Goal: Answer question/provide support: Share knowledge or assist other users

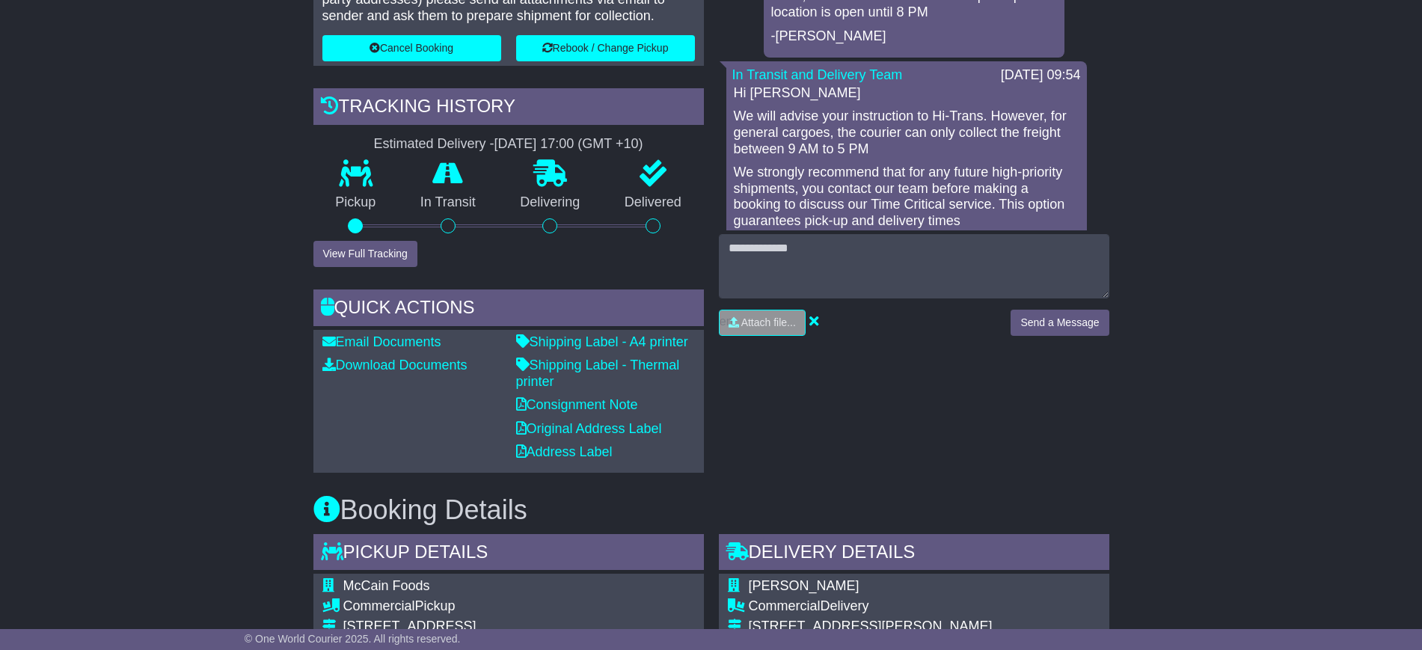
scroll to position [281, 0]
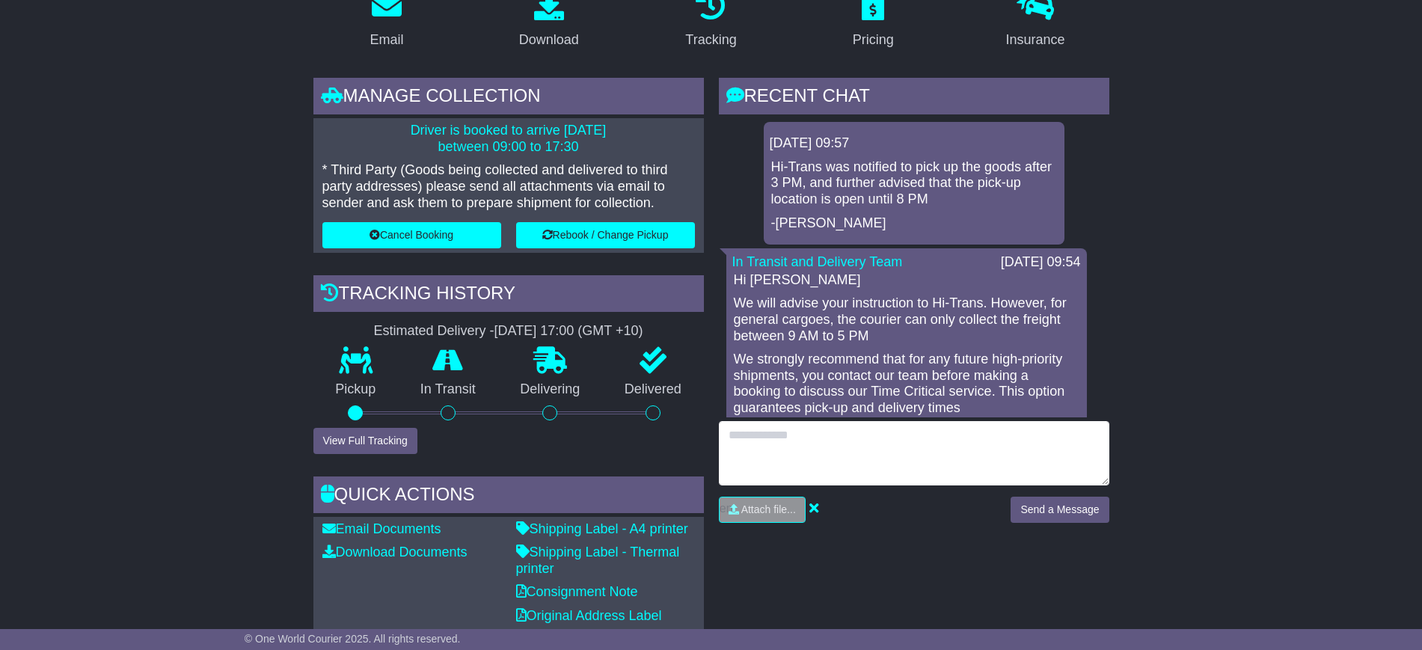
click at [814, 447] on textarea at bounding box center [914, 453] width 391 height 64
type textarea "*"
type textarea "**********"
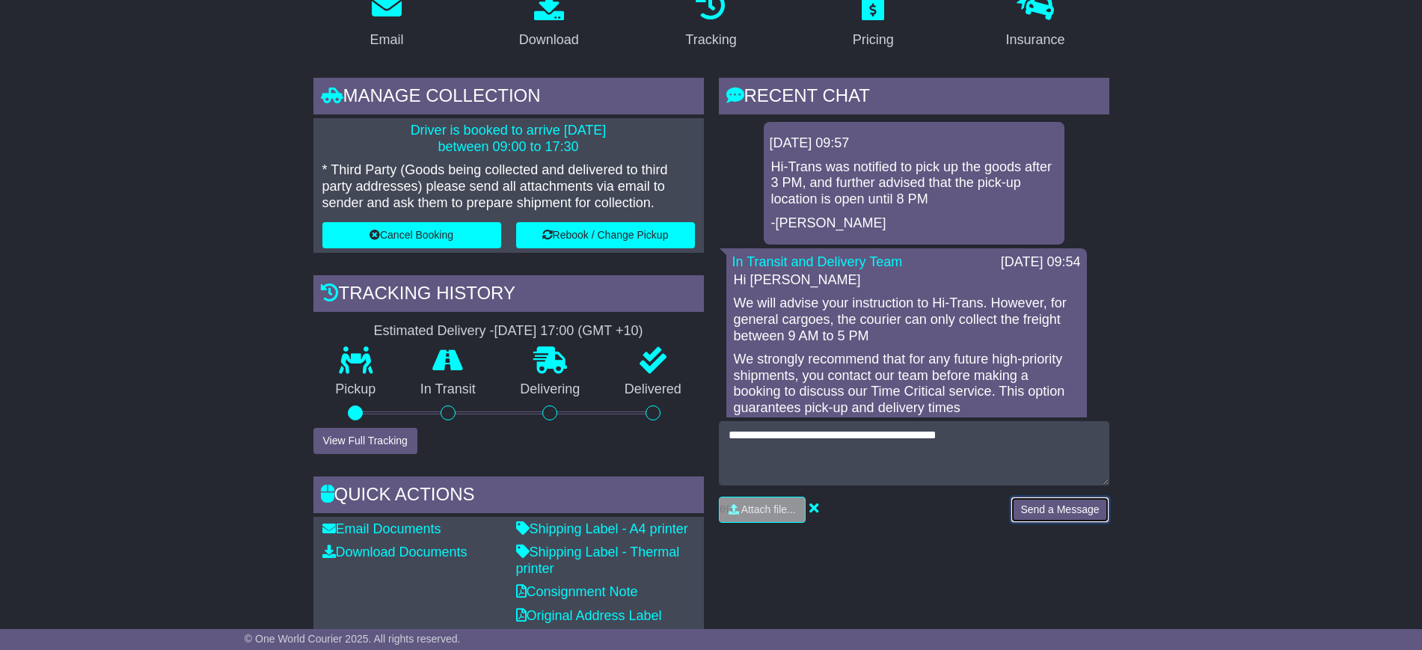
click at [1041, 510] on button "Send a Message" at bounding box center [1060, 510] width 98 height 26
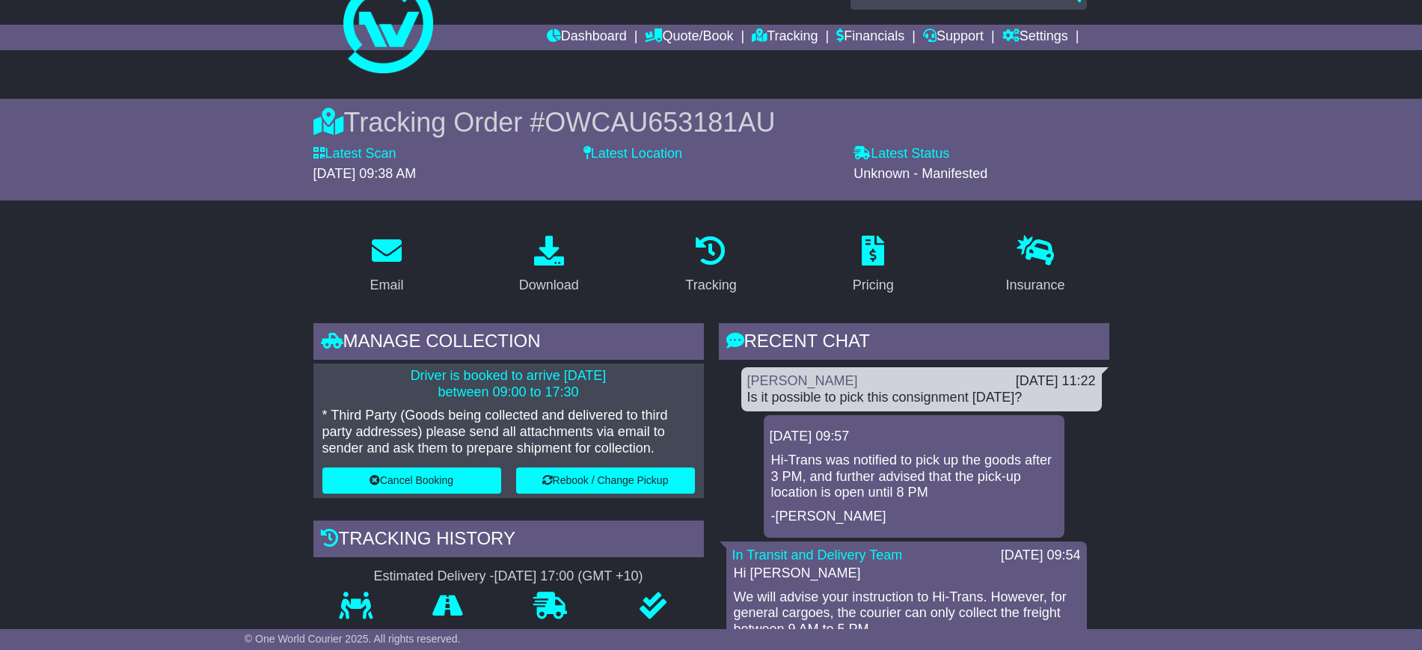
scroll to position [0, 0]
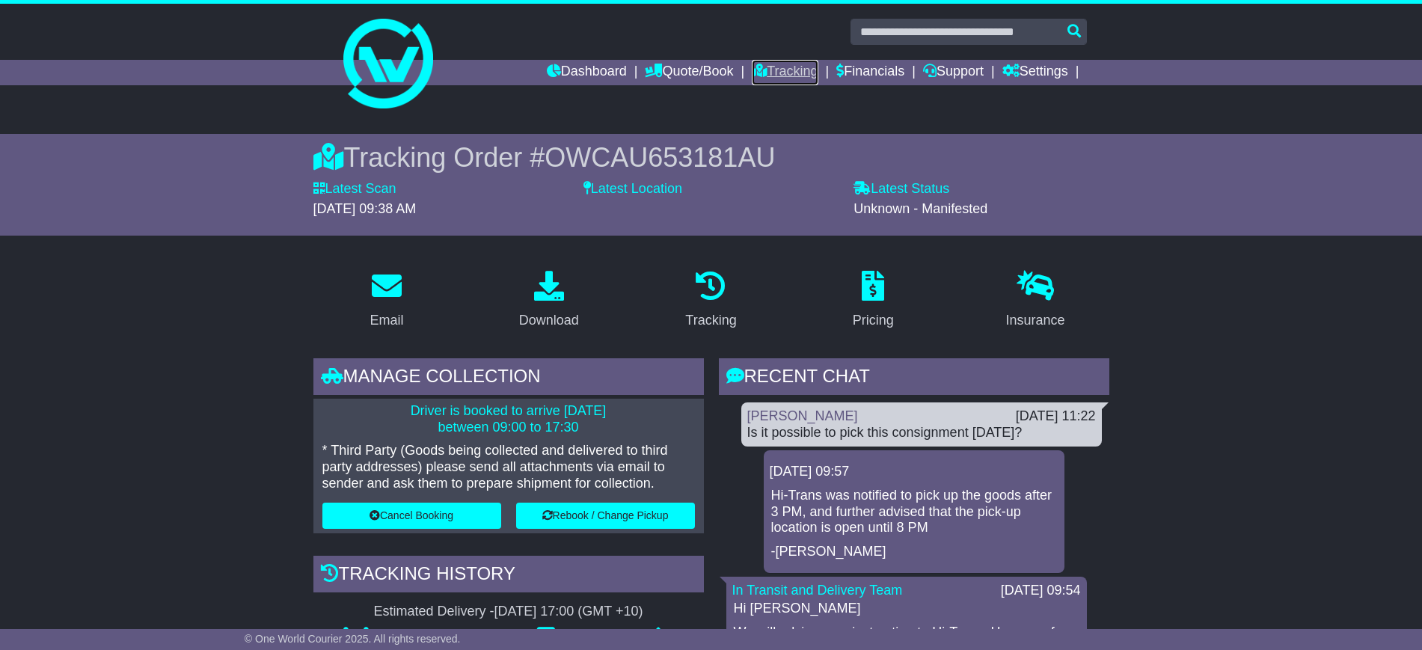
click at [756, 68] on link "Tracking" at bounding box center [785, 72] width 66 height 25
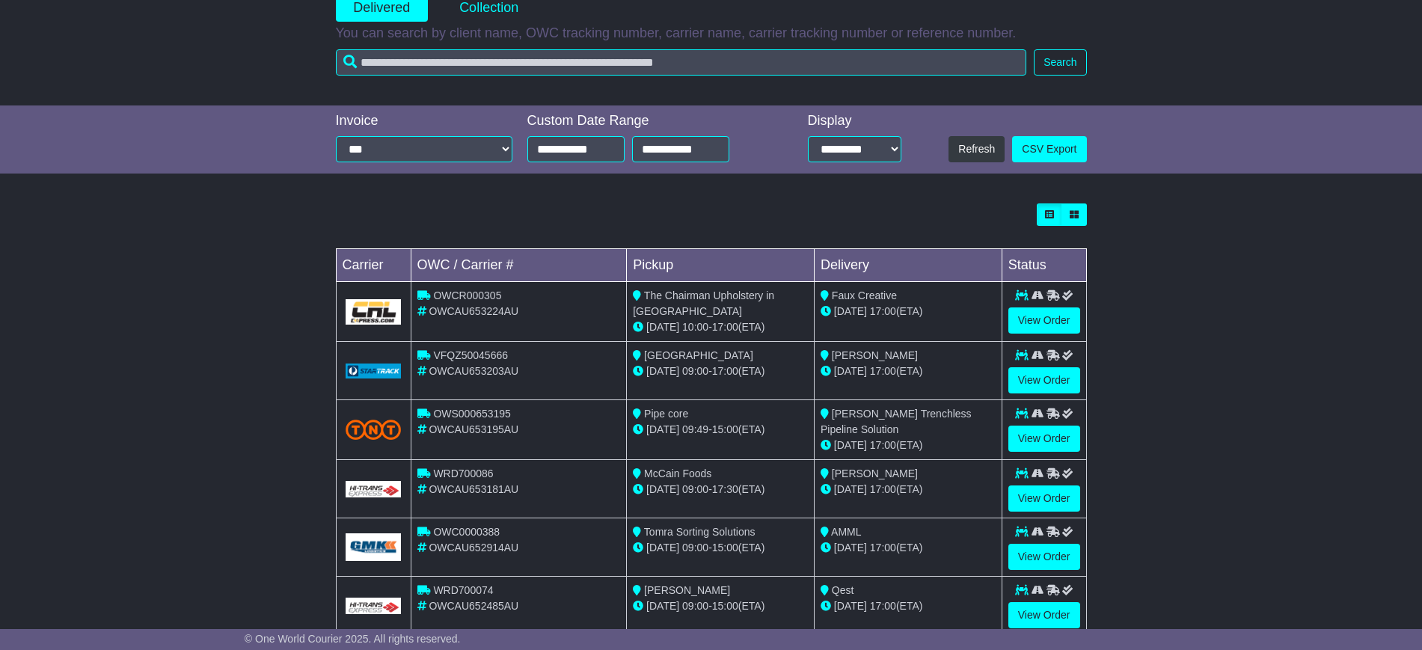
scroll to position [281, 0]
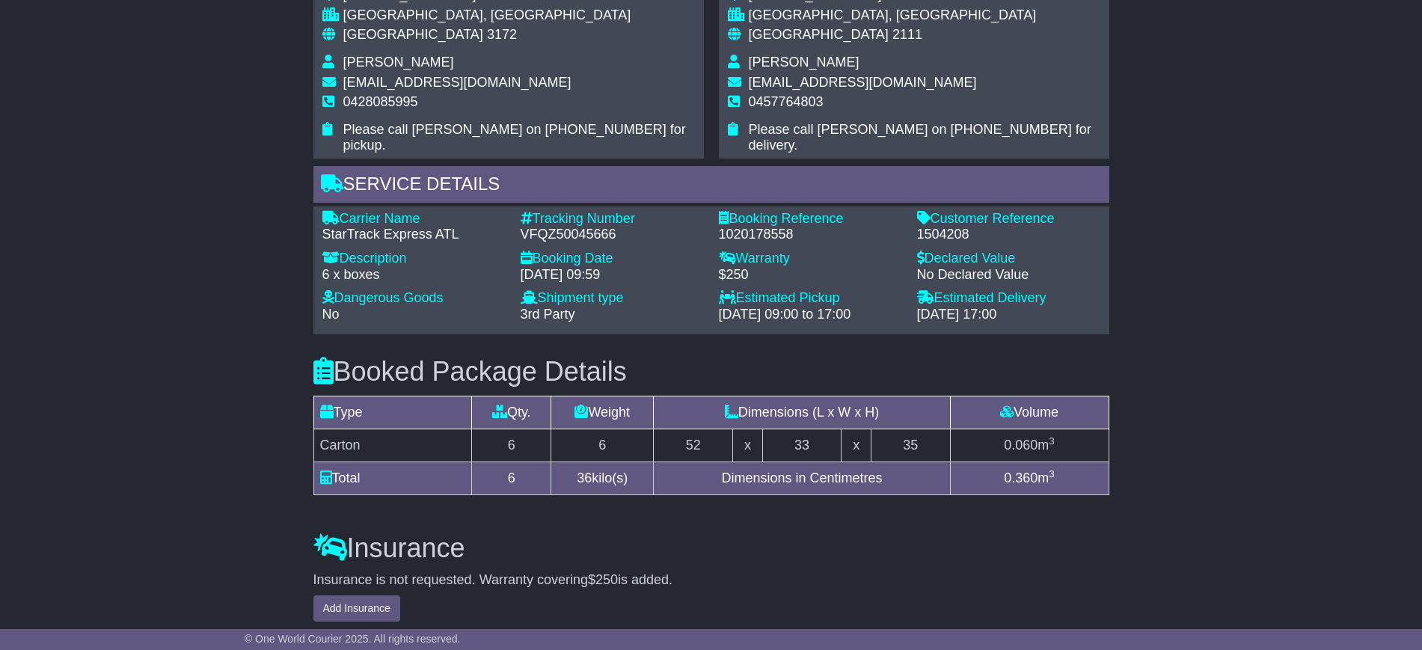
scroll to position [1216, 0]
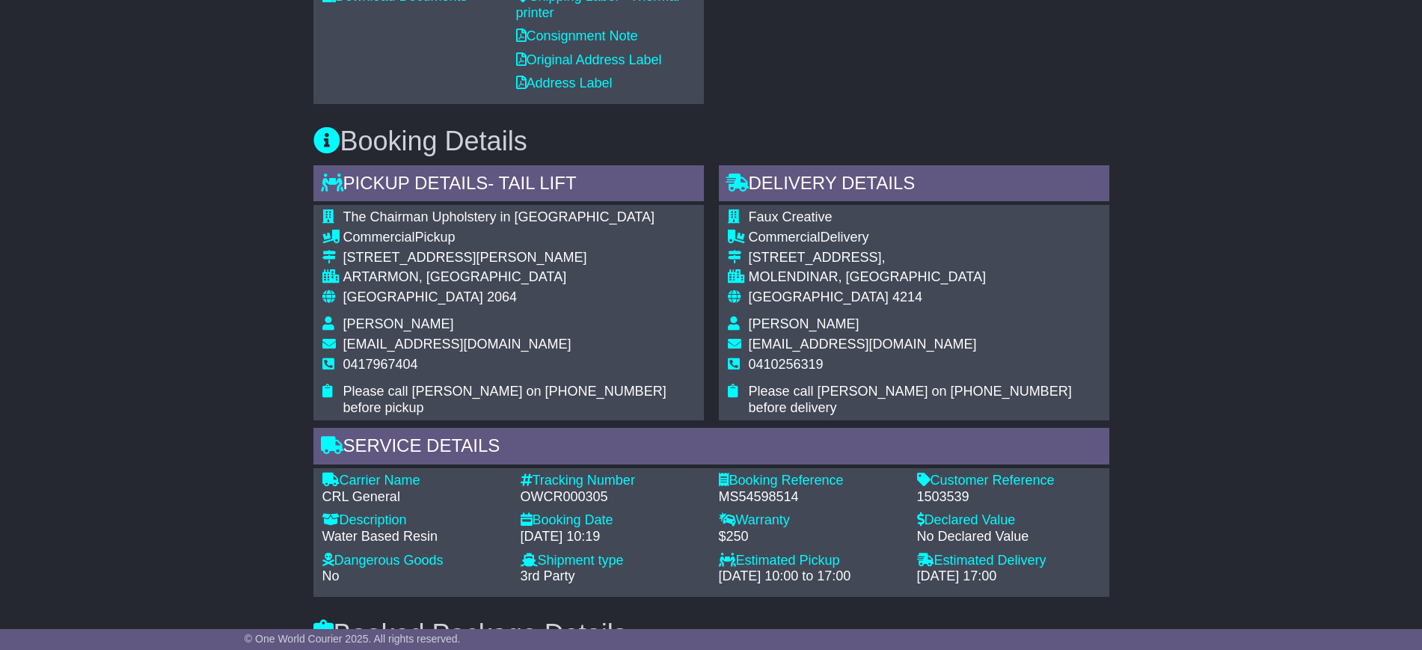
scroll to position [842, 0]
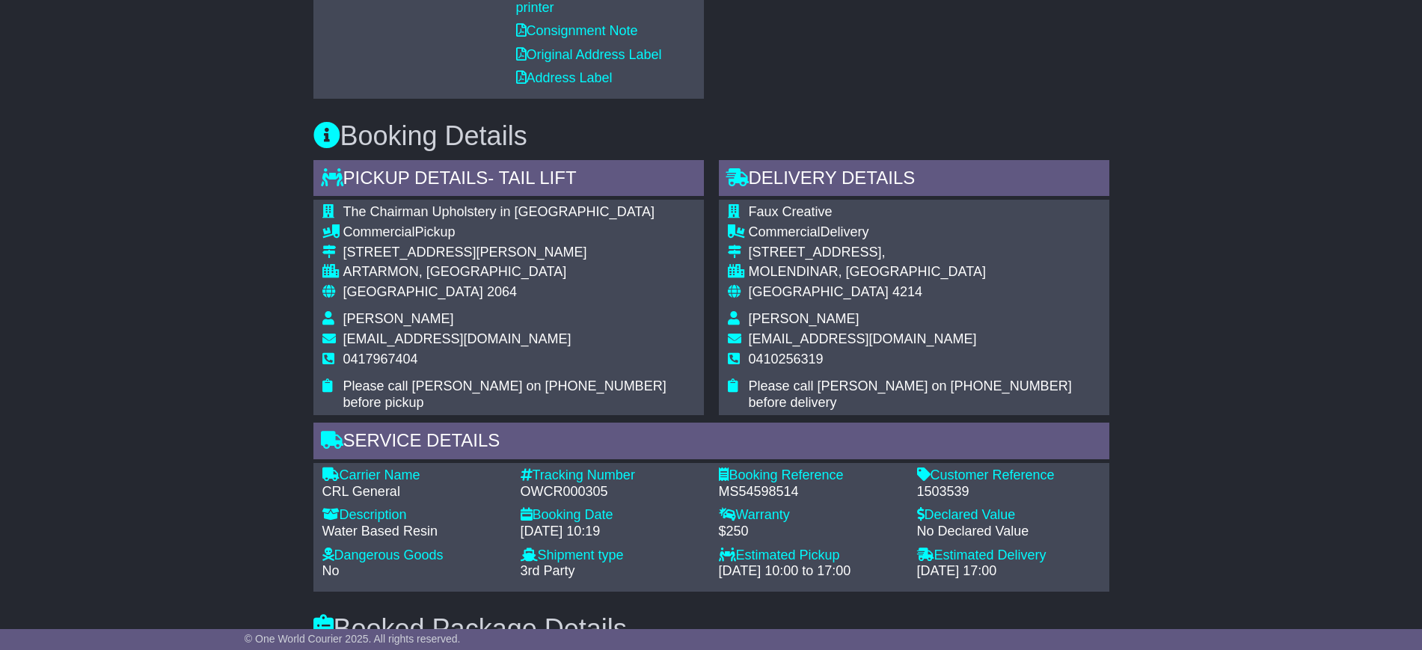
click at [946, 484] on div "1503539" at bounding box center [1008, 492] width 183 height 16
copy div "1503539"
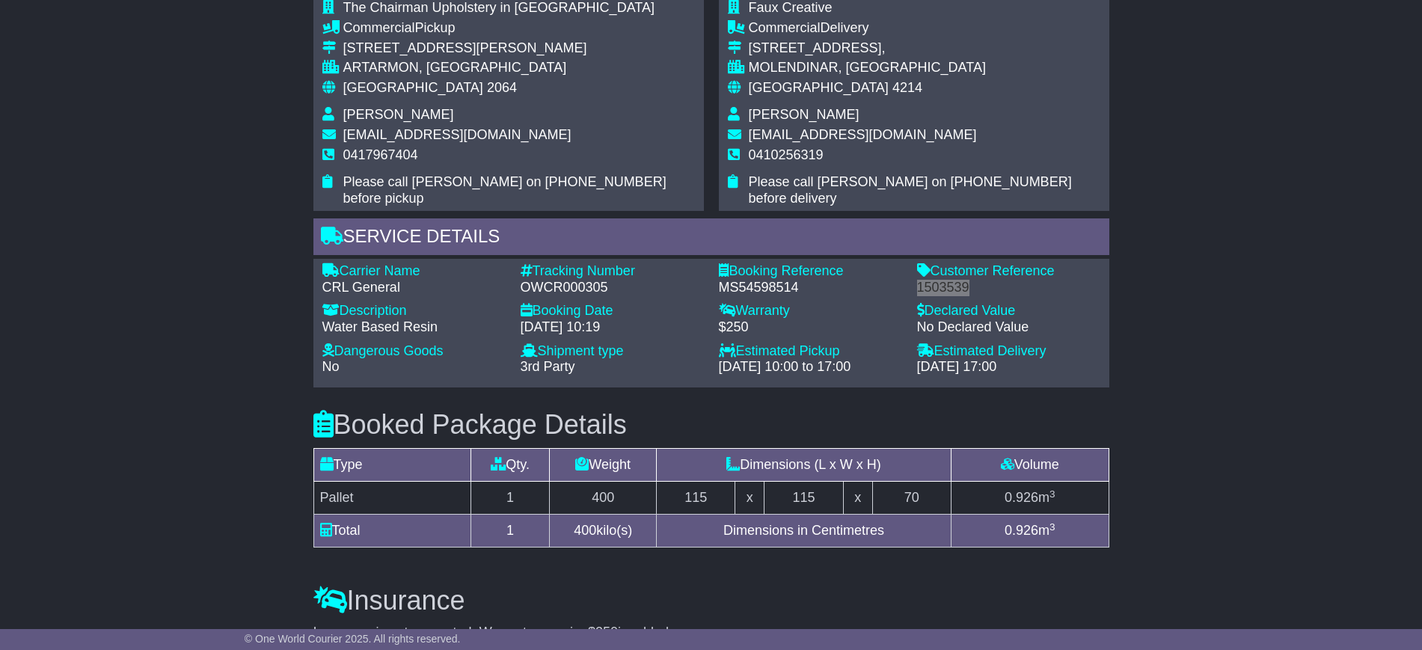
scroll to position [1401, 0]
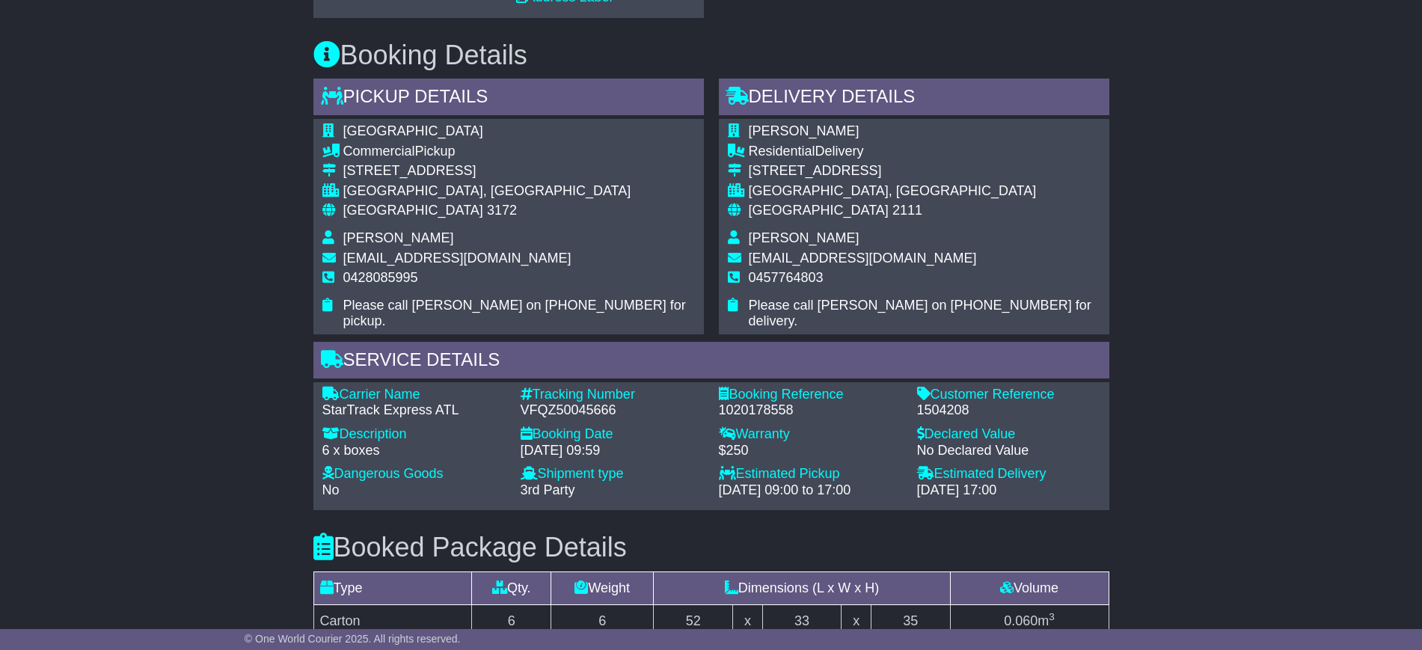
scroll to position [935, 0]
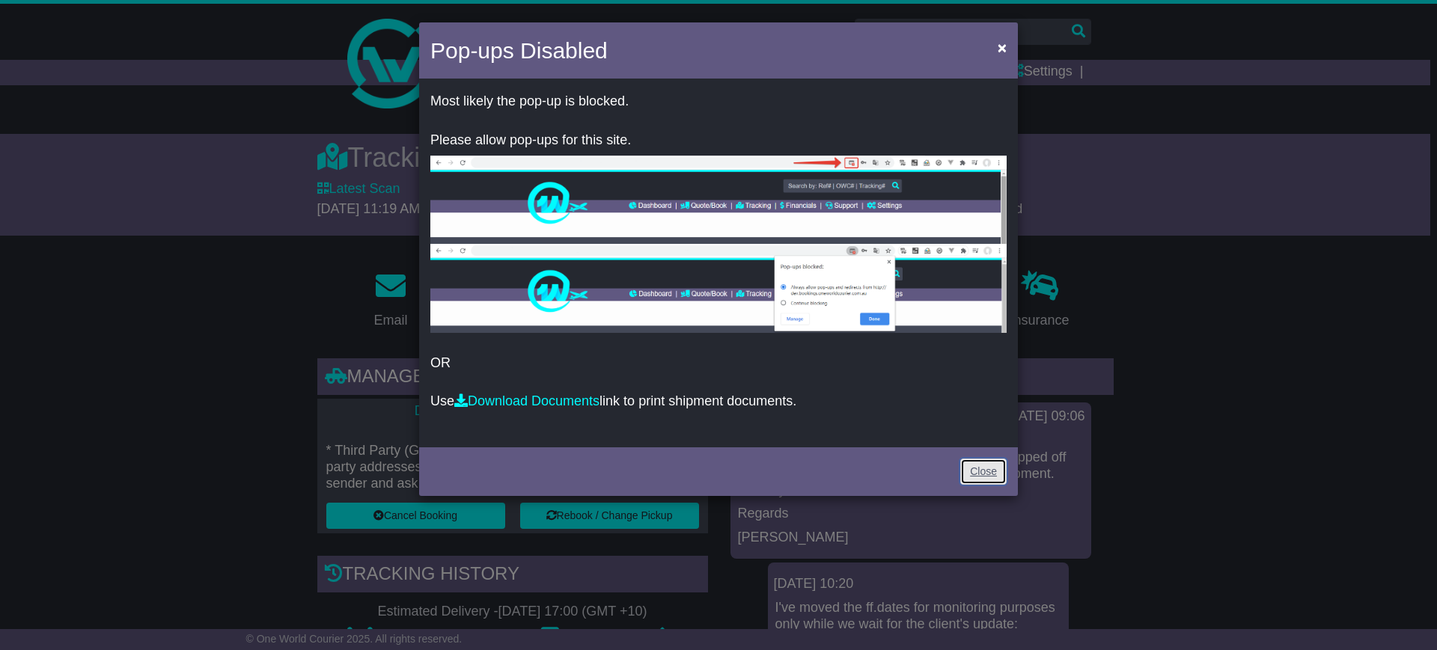
click at [986, 473] on link "Close" at bounding box center [983, 472] width 46 height 26
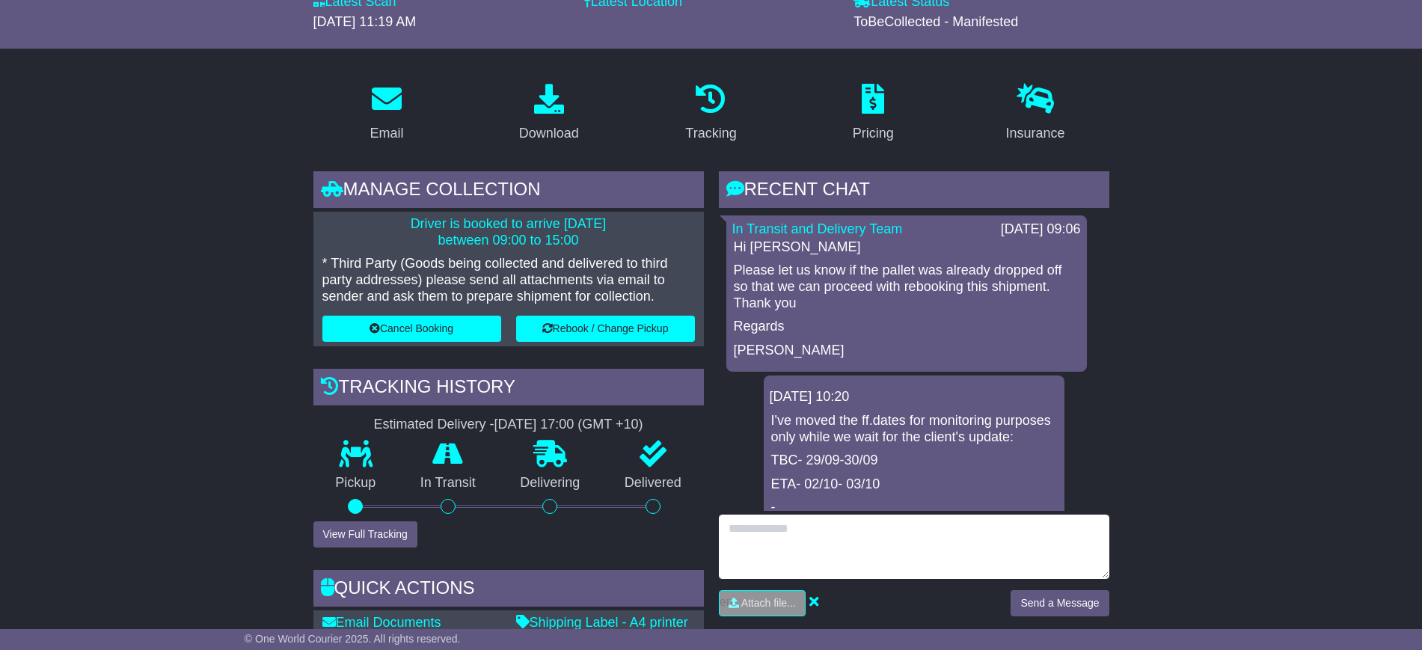
click at [766, 524] on textarea at bounding box center [914, 547] width 391 height 64
type textarea "**********"
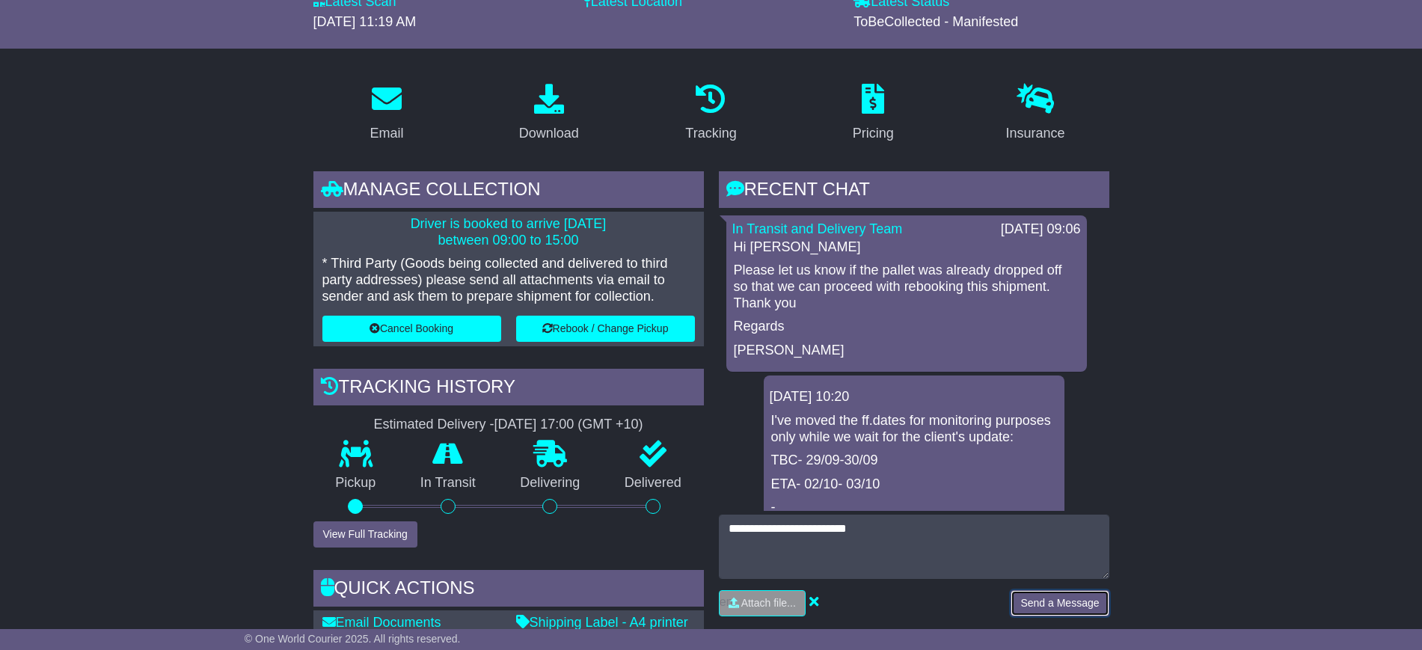
click at [1036, 609] on button "Send a Message" at bounding box center [1060, 603] width 98 height 26
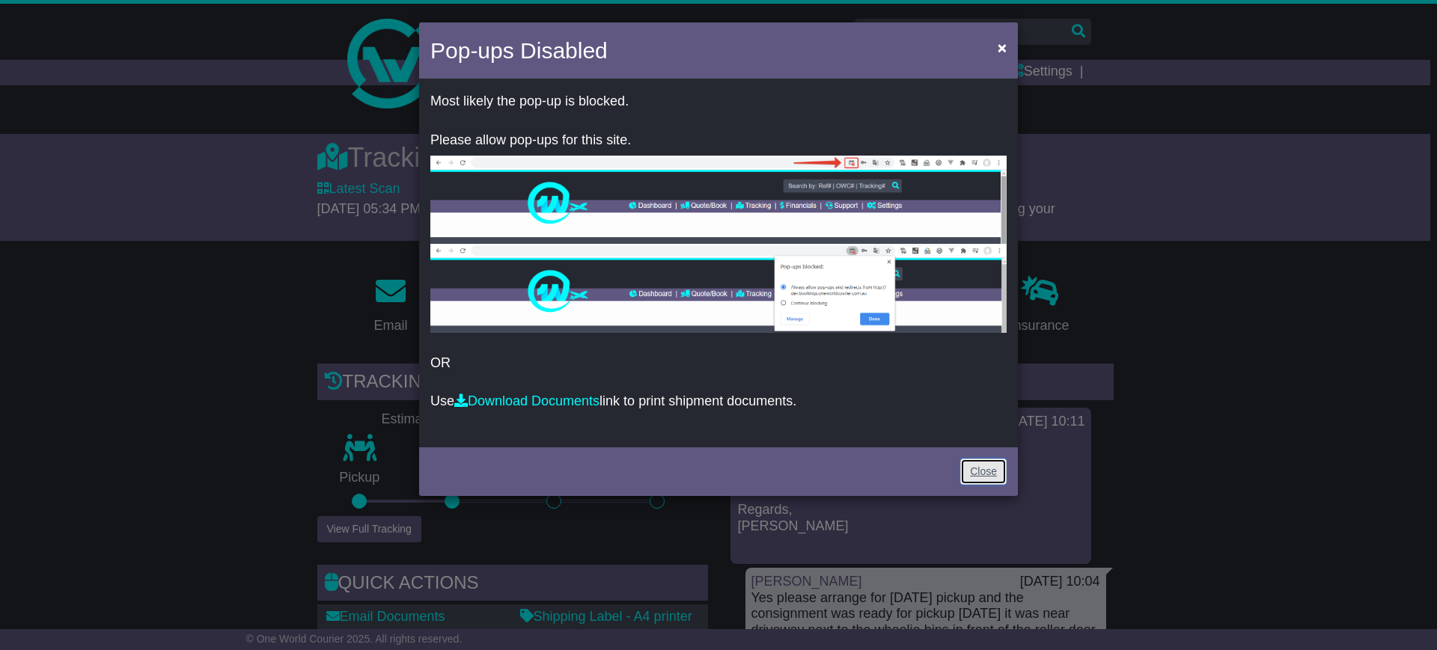
click at [990, 465] on link "Close" at bounding box center [983, 472] width 46 height 26
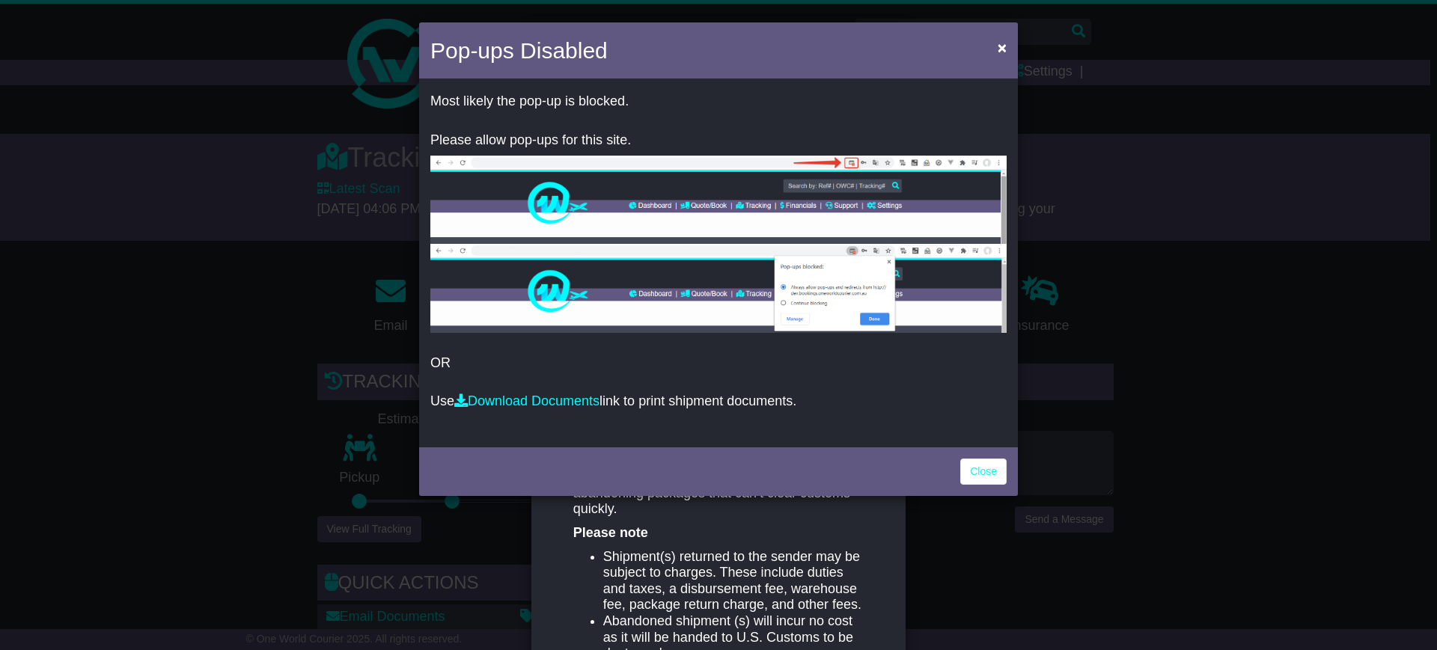
click at [977, 447] on div "Close" at bounding box center [718, 470] width 599 height 52
click at [977, 466] on link "Close" at bounding box center [983, 472] width 46 height 26
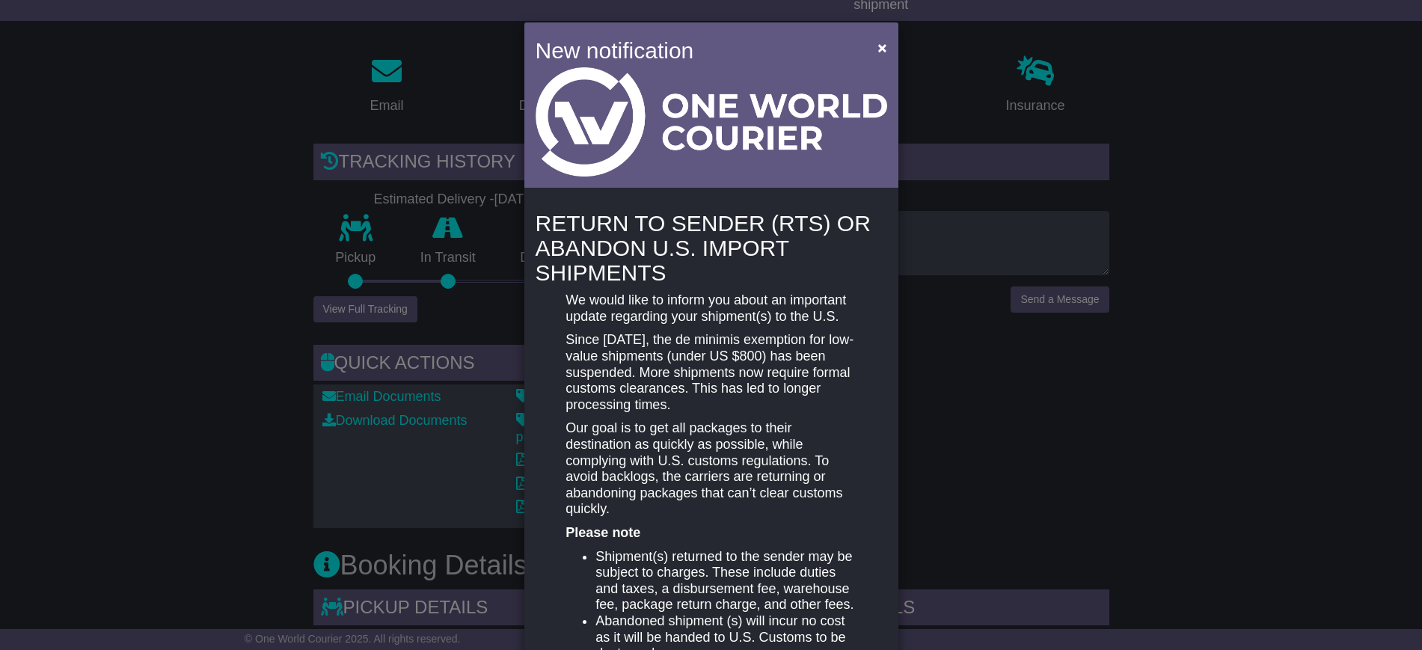
scroll to position [281, 0]
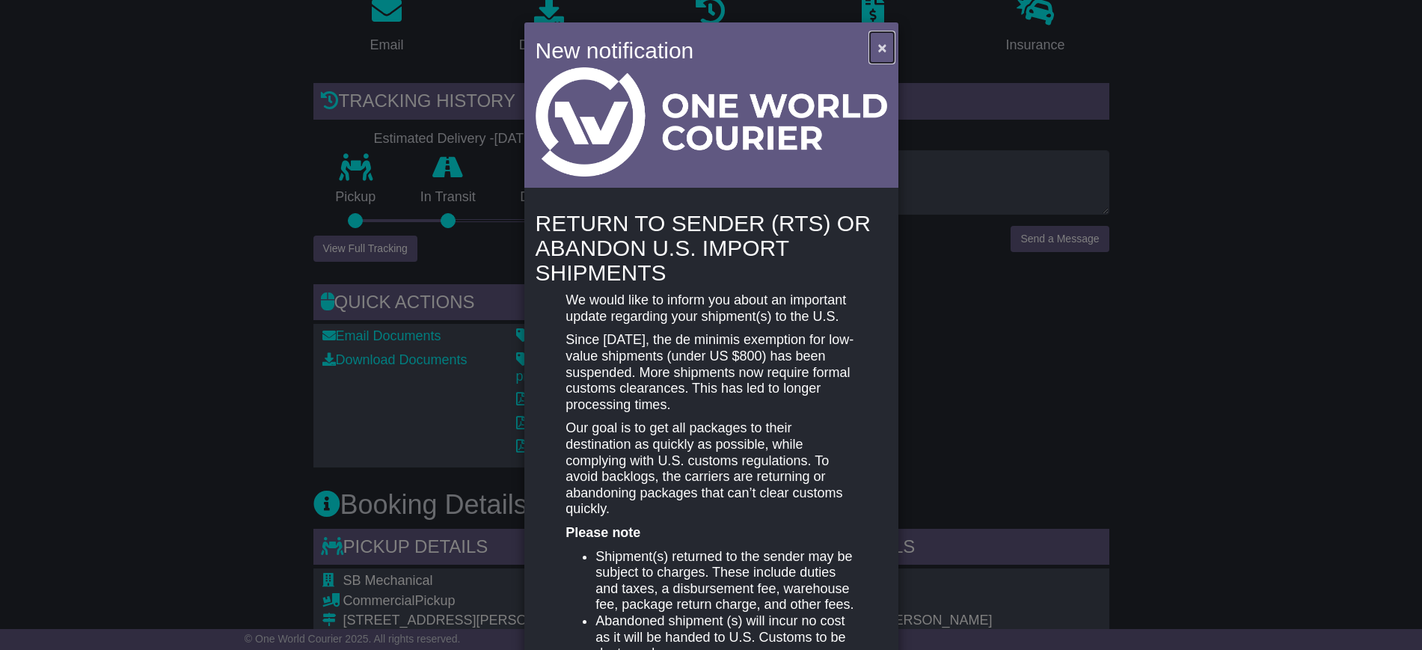
click at [883, 49] on span "×" at bounding box center [882, 47] width 9 height 17
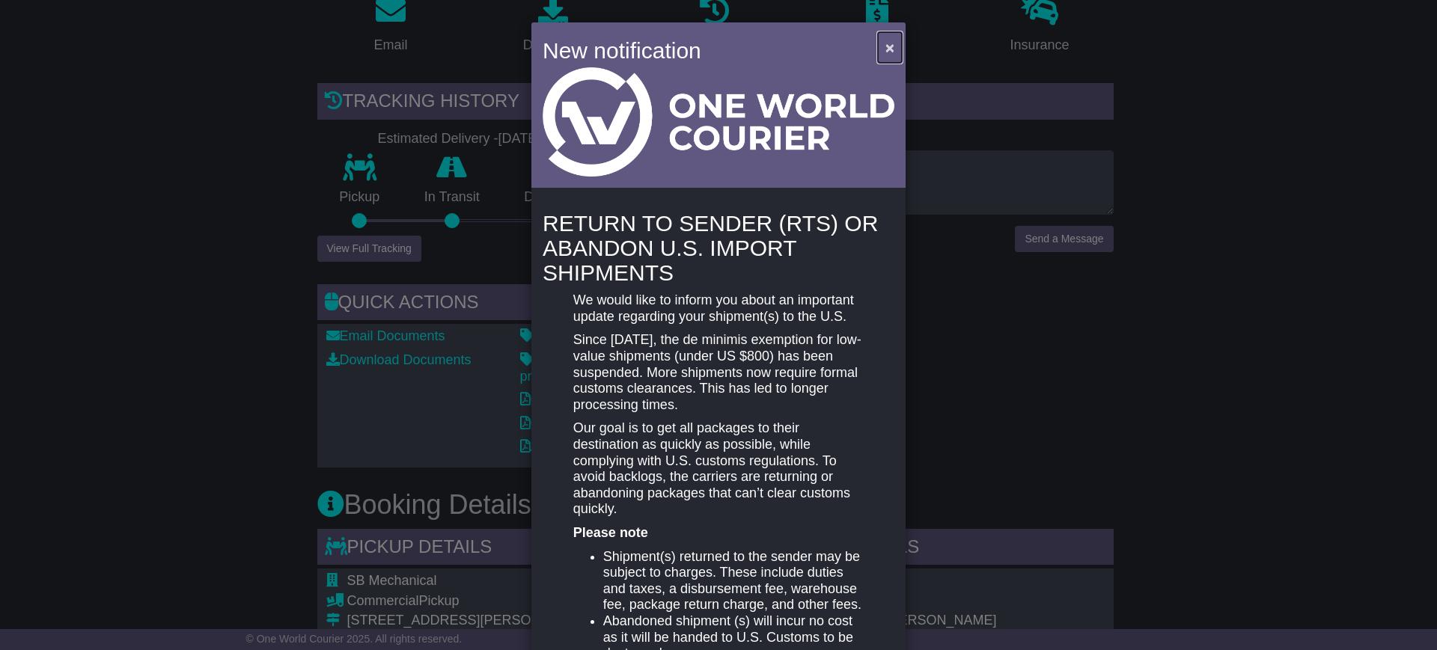
click at [885, 51] on span "×" at bounding box center [889, 47] width 9 height 17
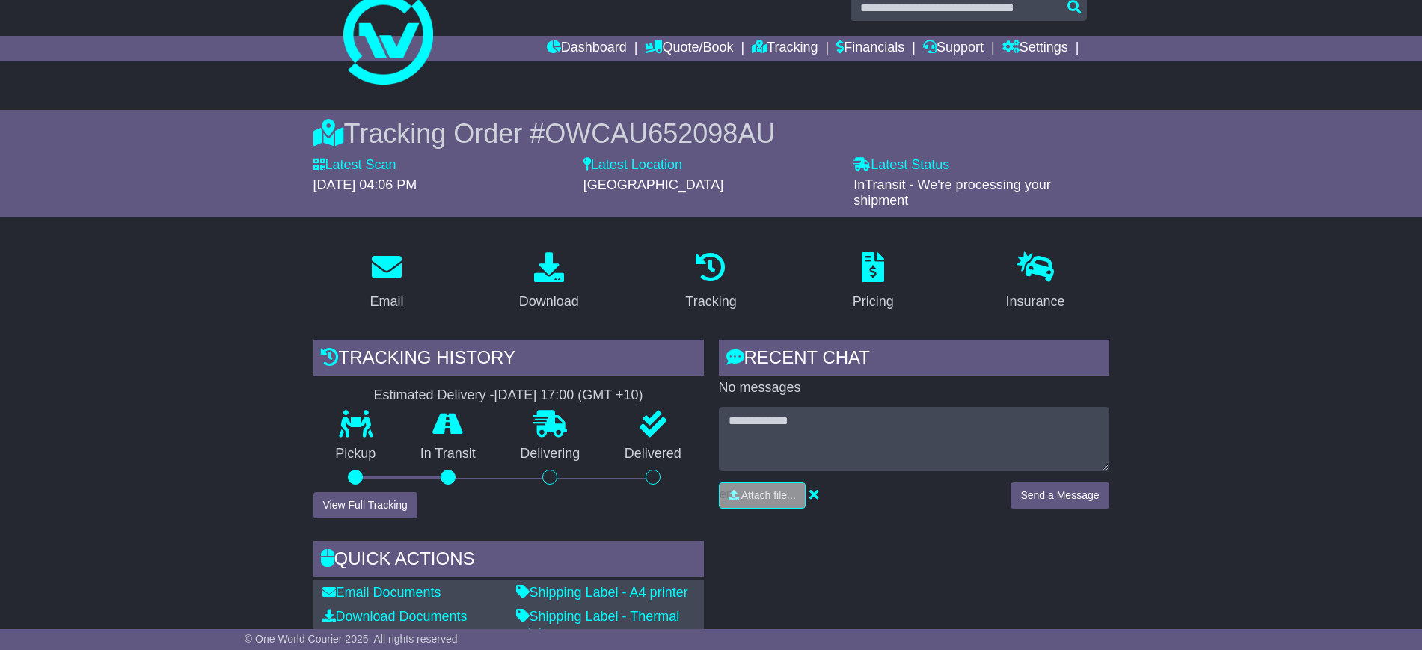
scroll to position [0, 0]
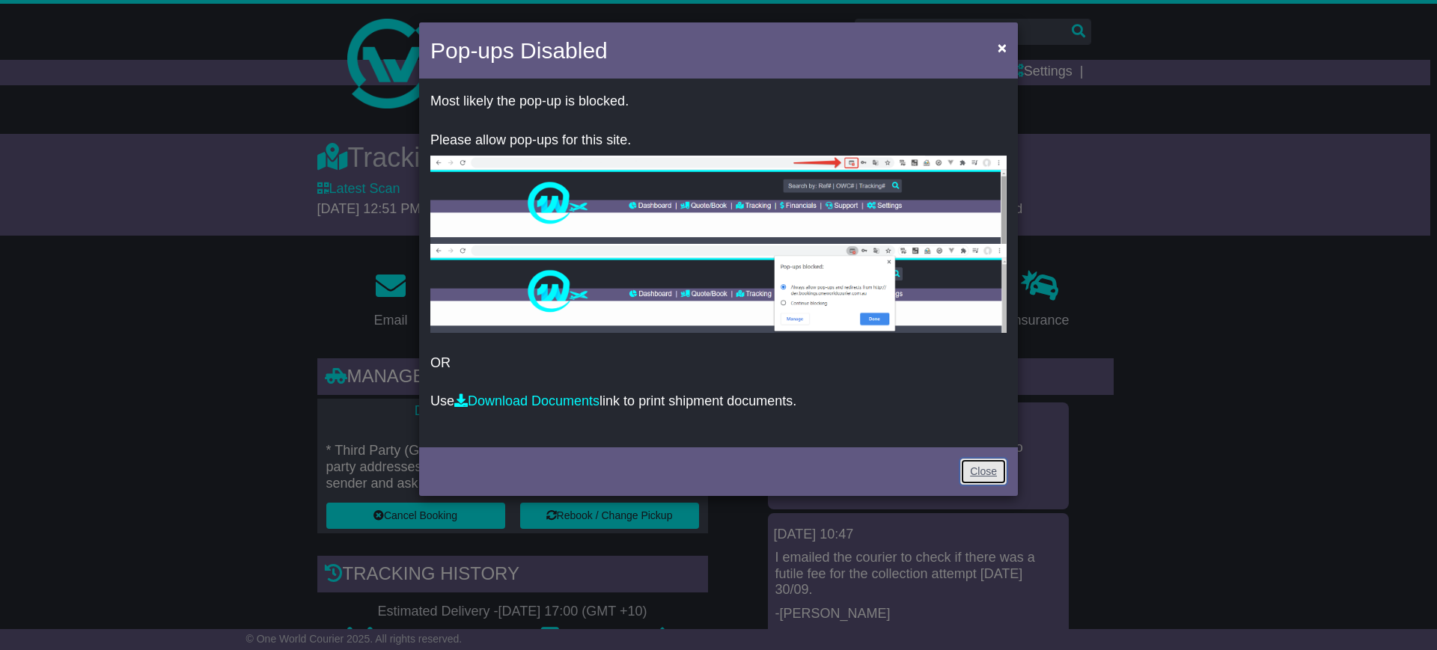
click at [982, 464] on link "Close" at bounding box center [983, 472] width 46 height 26
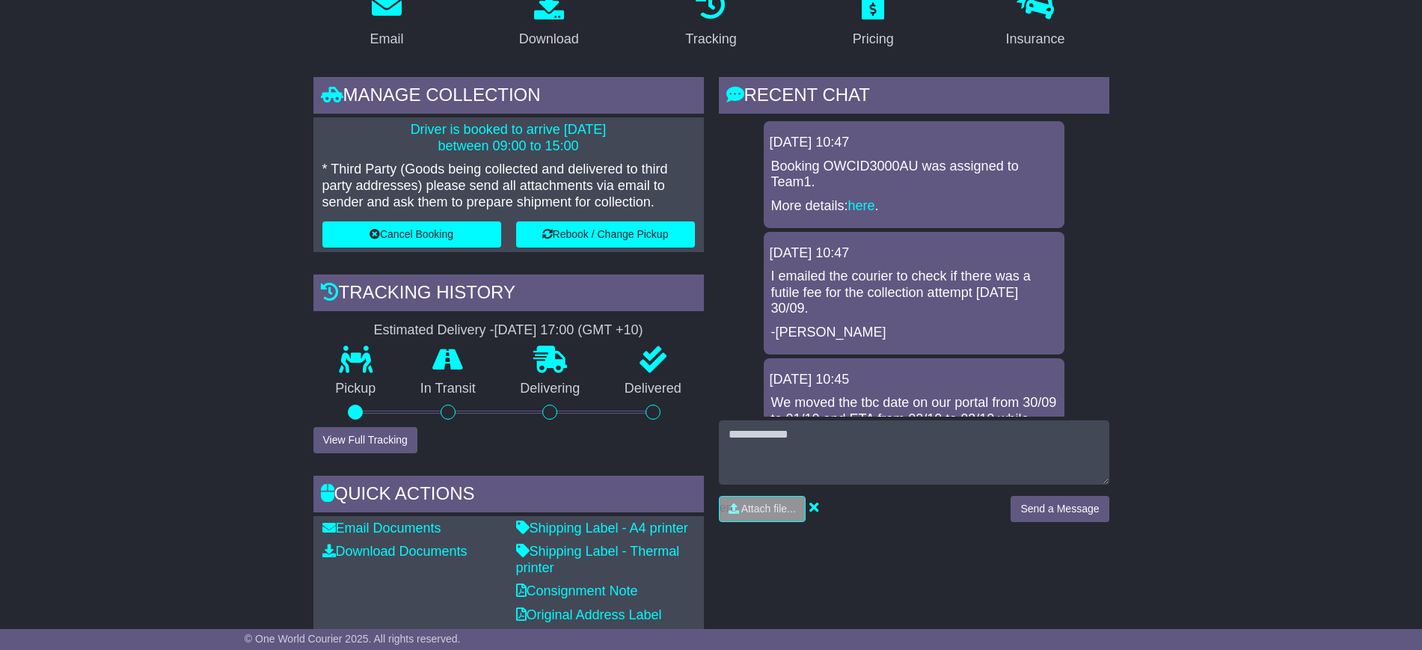
scroll to position [281, 0]
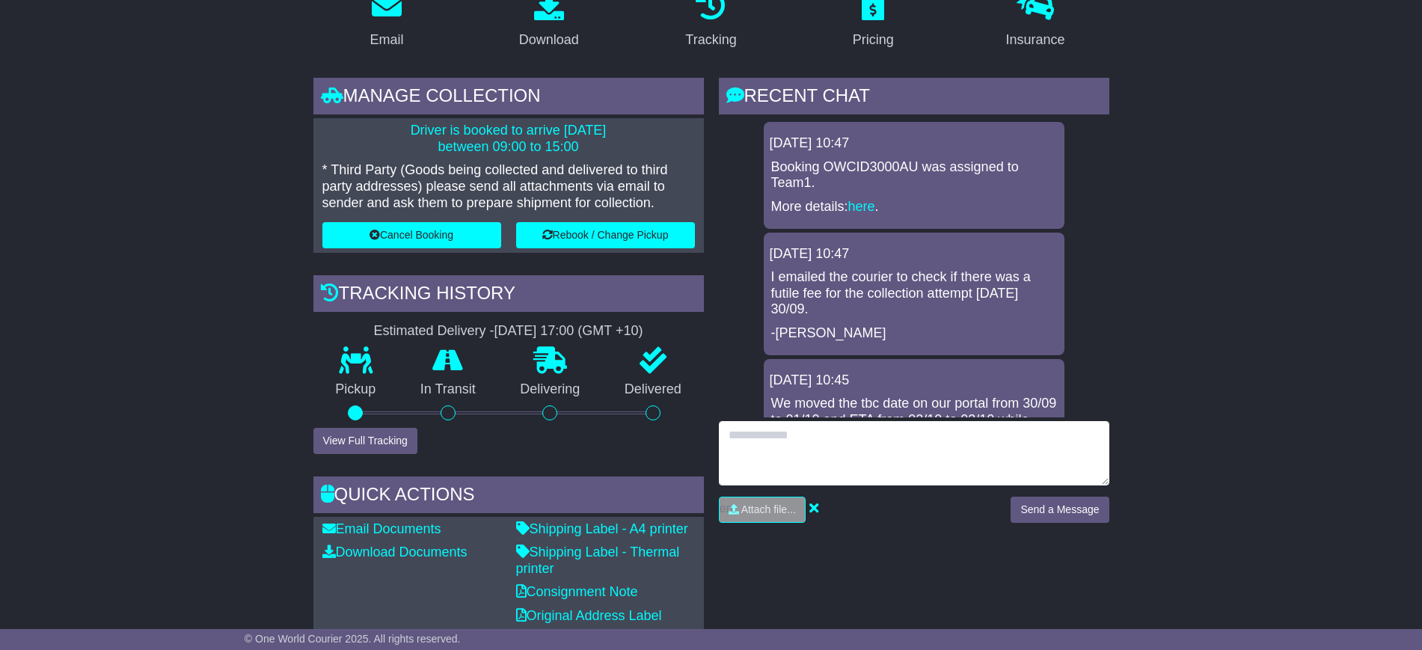
click at [786, 441] on textarea at bounding box center [914, 453] width 391 height 64
type textarea "**********"
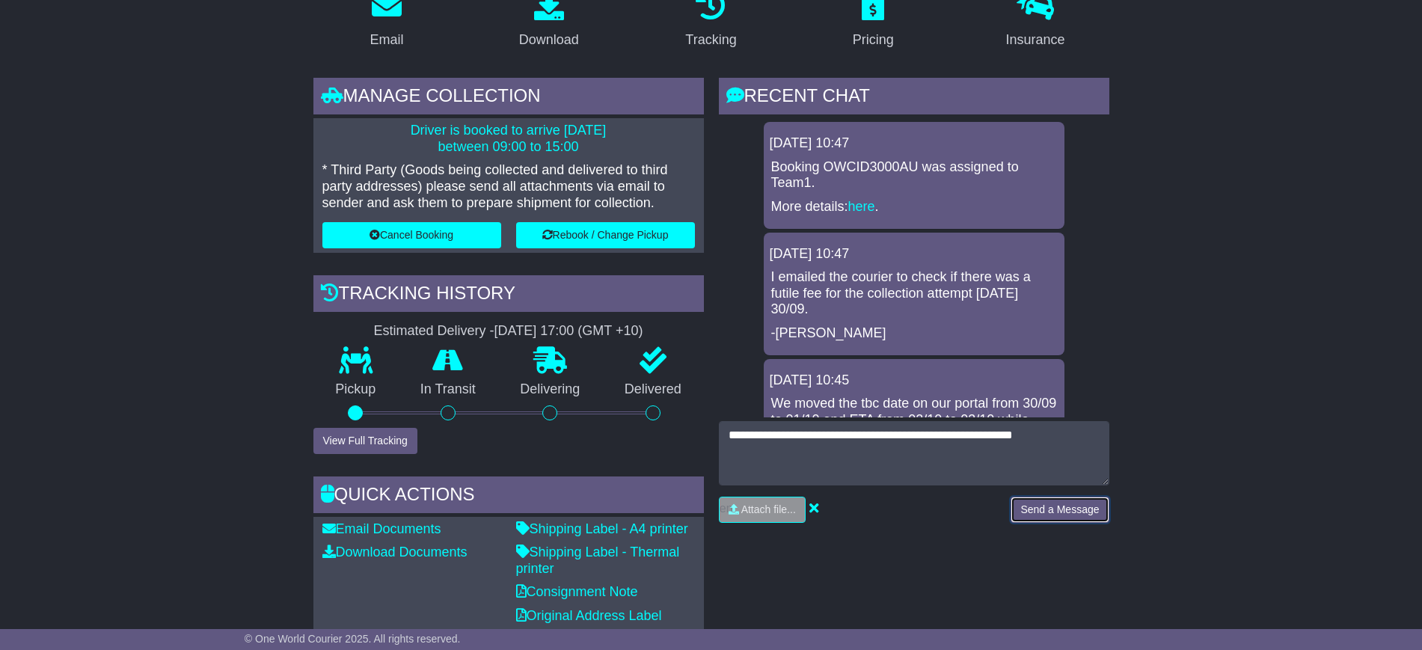
click at [1046, 513] on button "Send a Message" at bounding box center [1060, 510] width 98 height 26
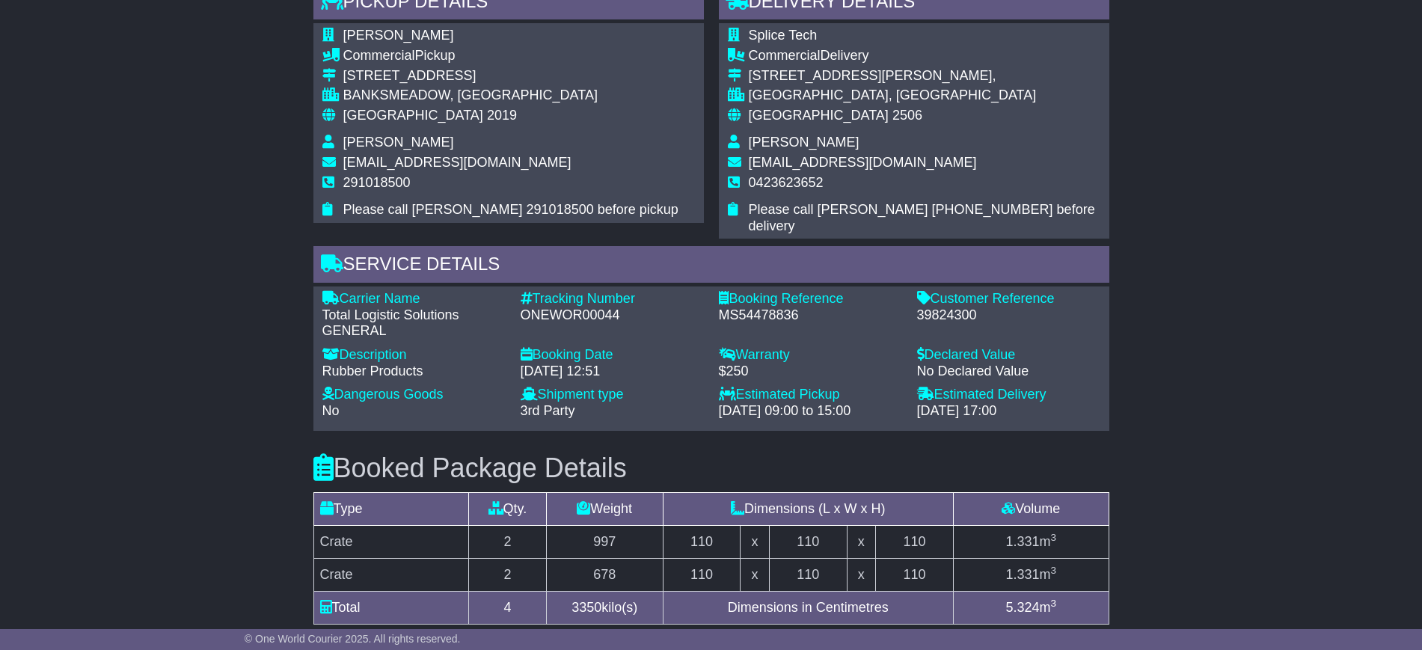
scroll to position [1029, 0]
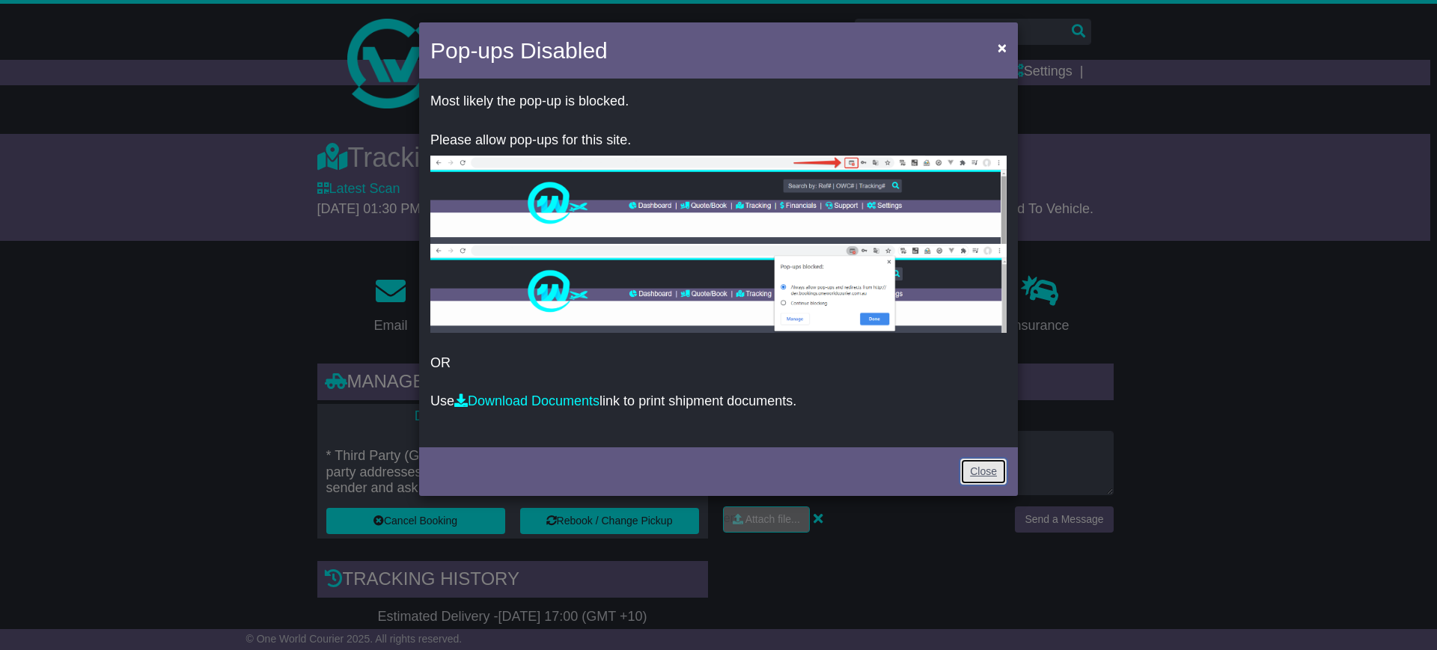
click at [980, 468] on link "Close" at bounding box center [983, 472] width 46 height 26
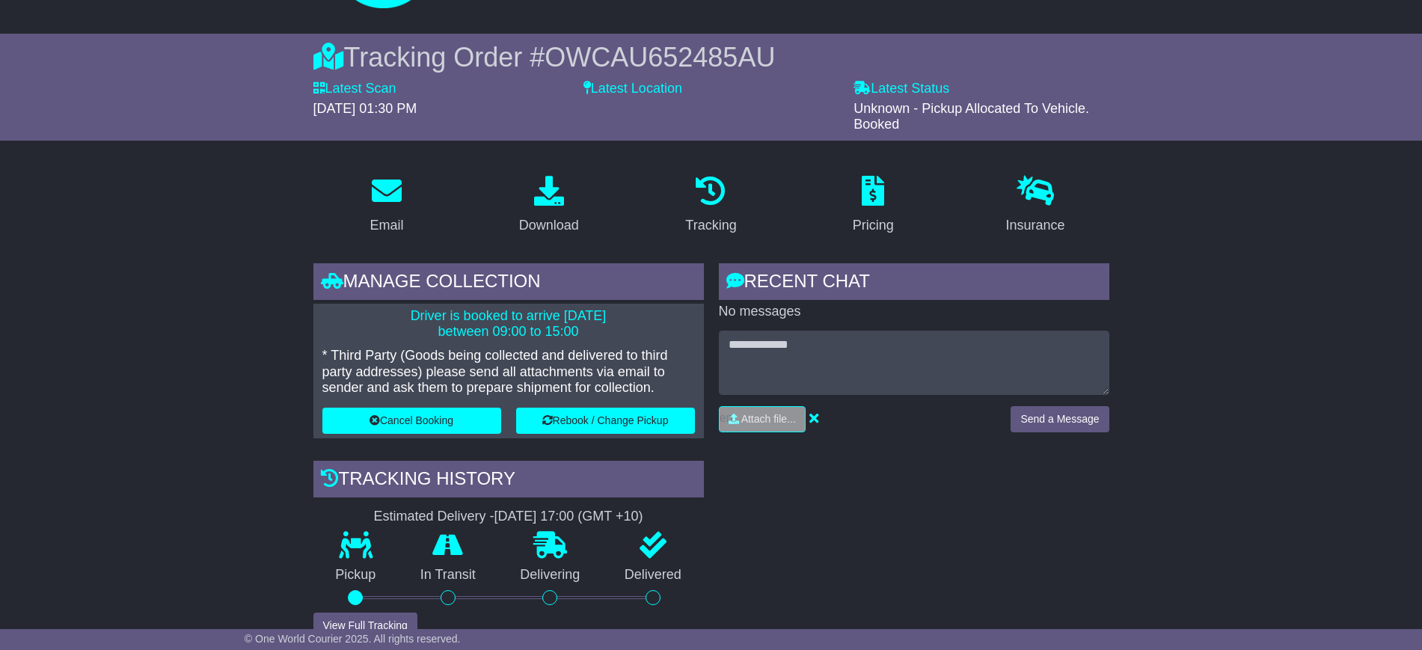
scroll to position [94, 0]
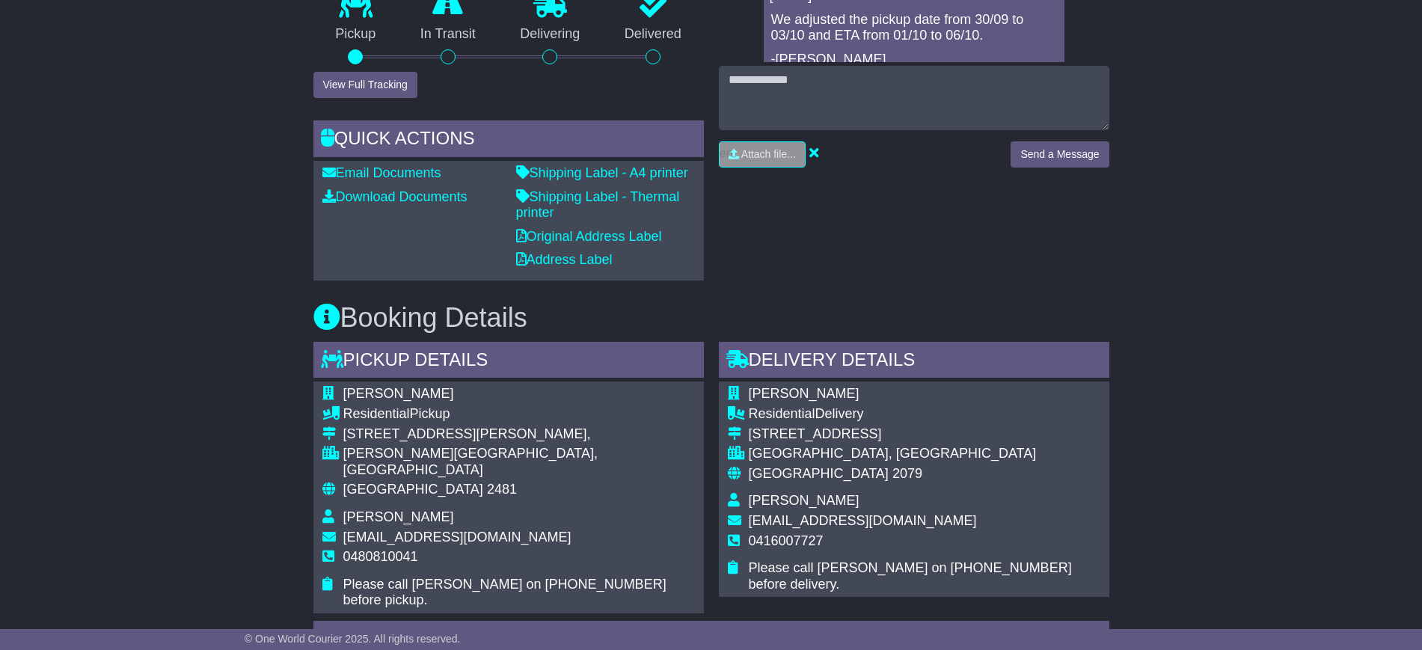
scroll to position [748, 0]
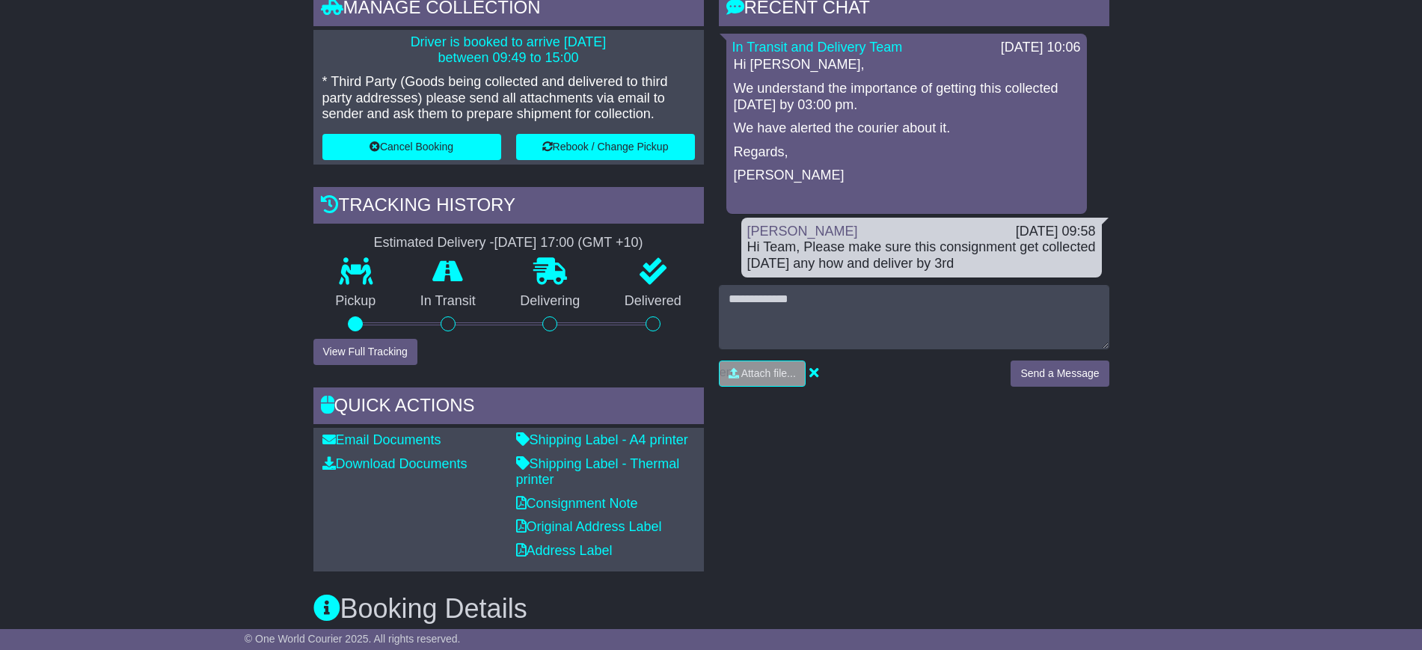
scroll to position [281, 0]
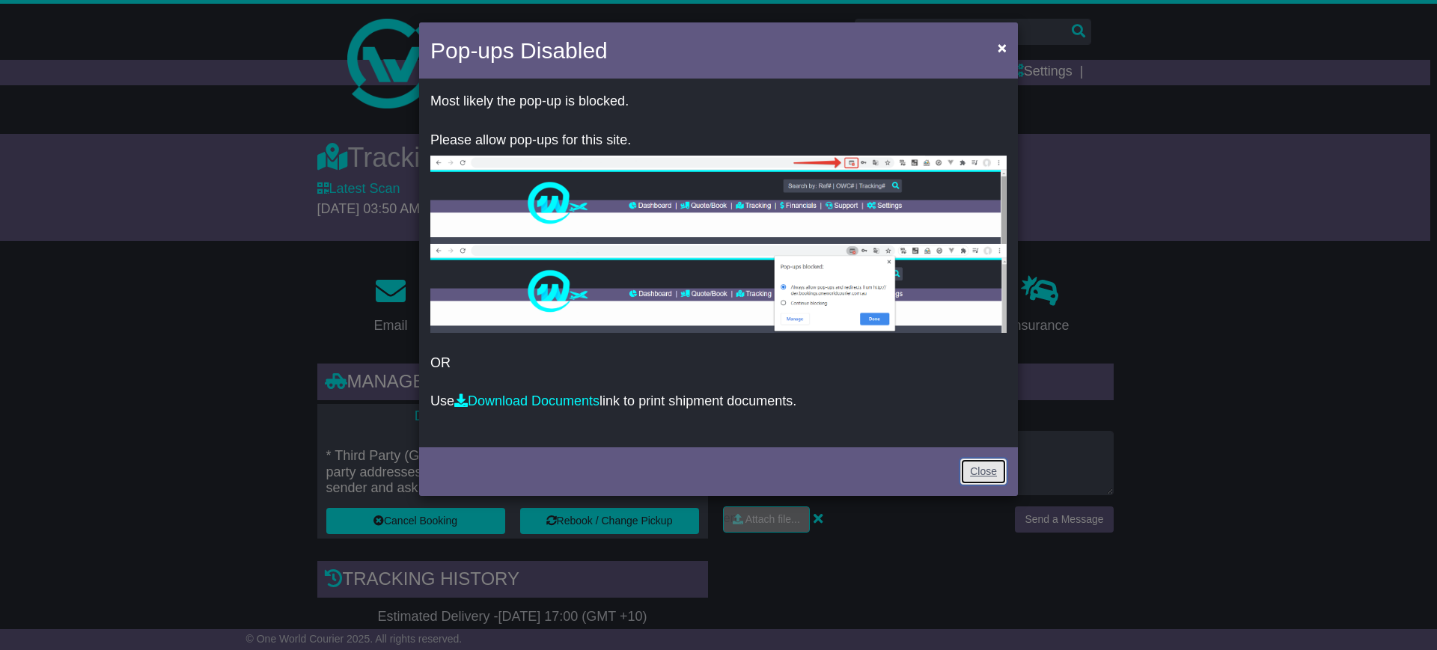
click at [983, 462] on link "Close" at bounding box center [983, 472] width 46 height 26
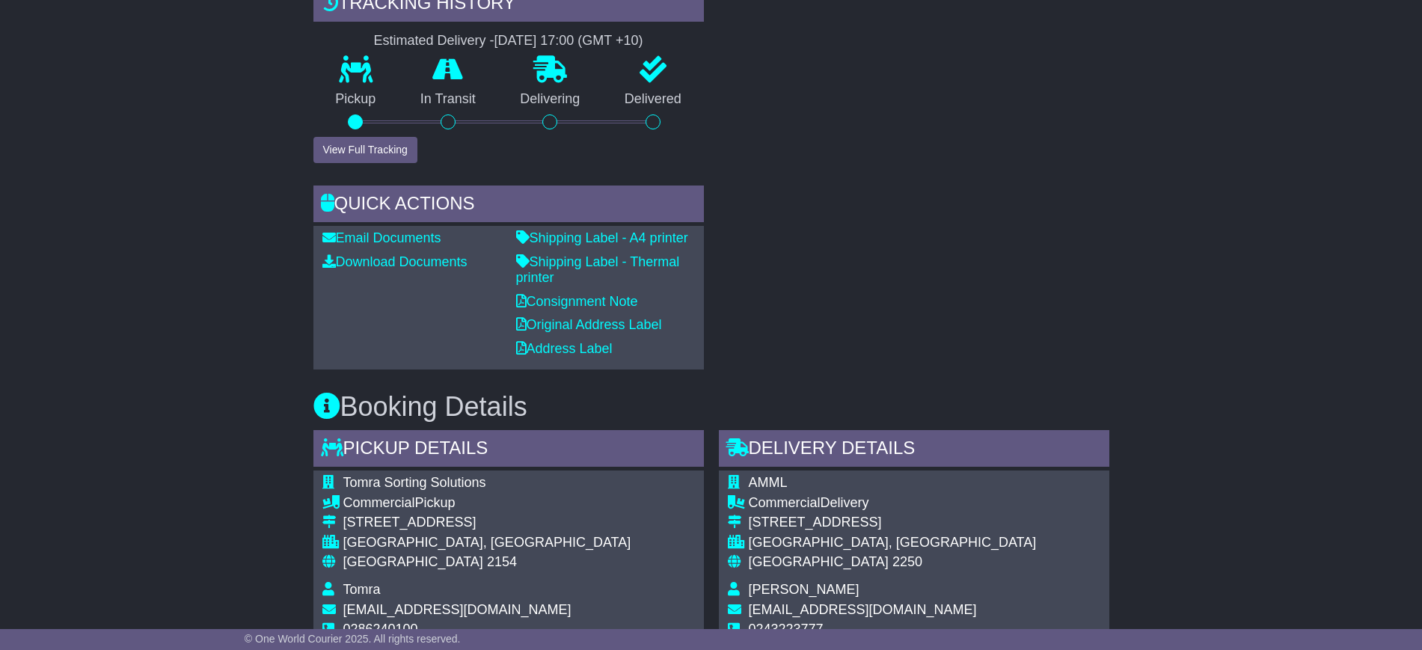
scroll to position [187, 0]
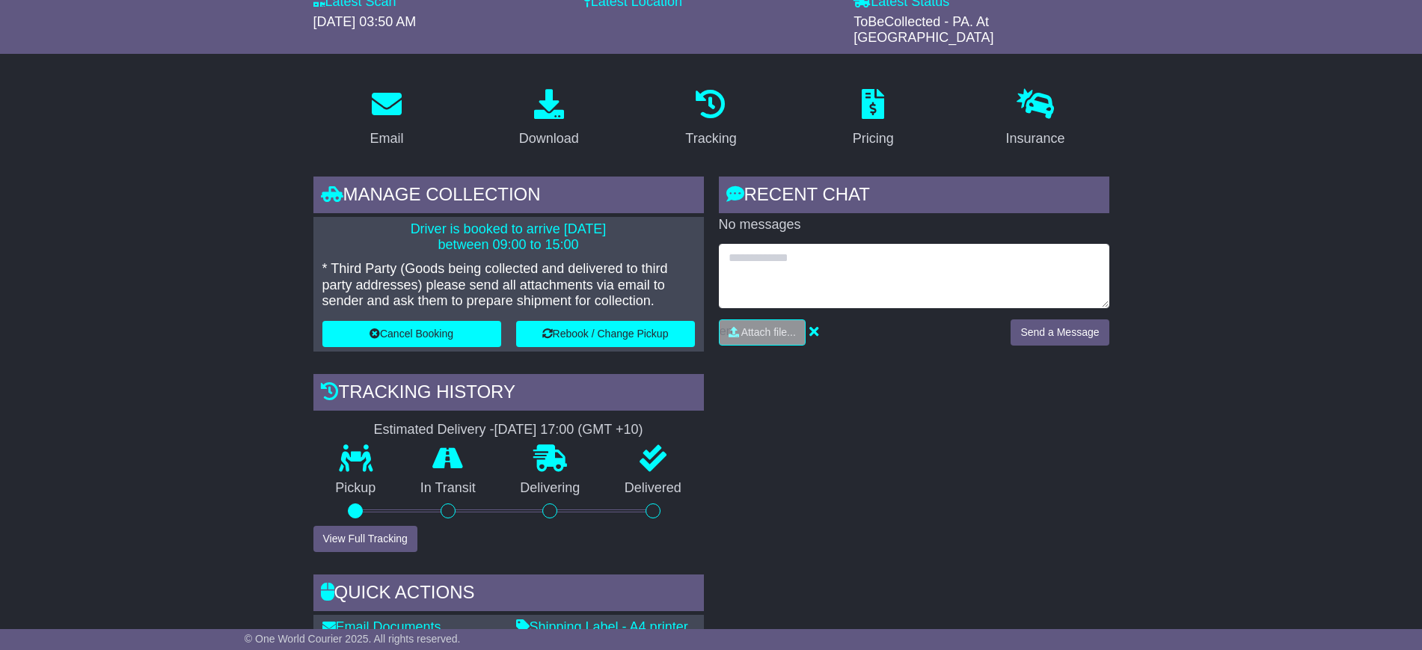
click at [789, 268] on textarea at bounding box center [914, 276] width 391 height 64
type textarea "**********"
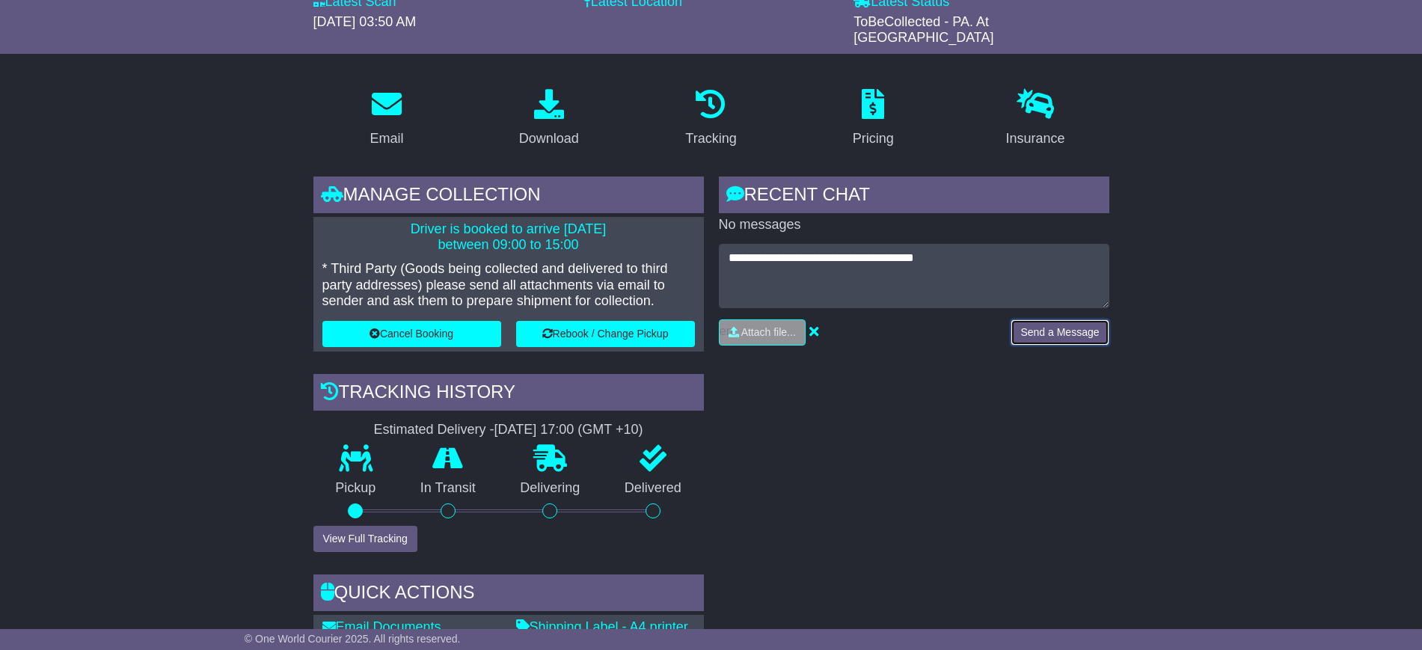
click at [1048, 322] on button "Send a Message" at bounding box center [1060, 332] width 98 height 26
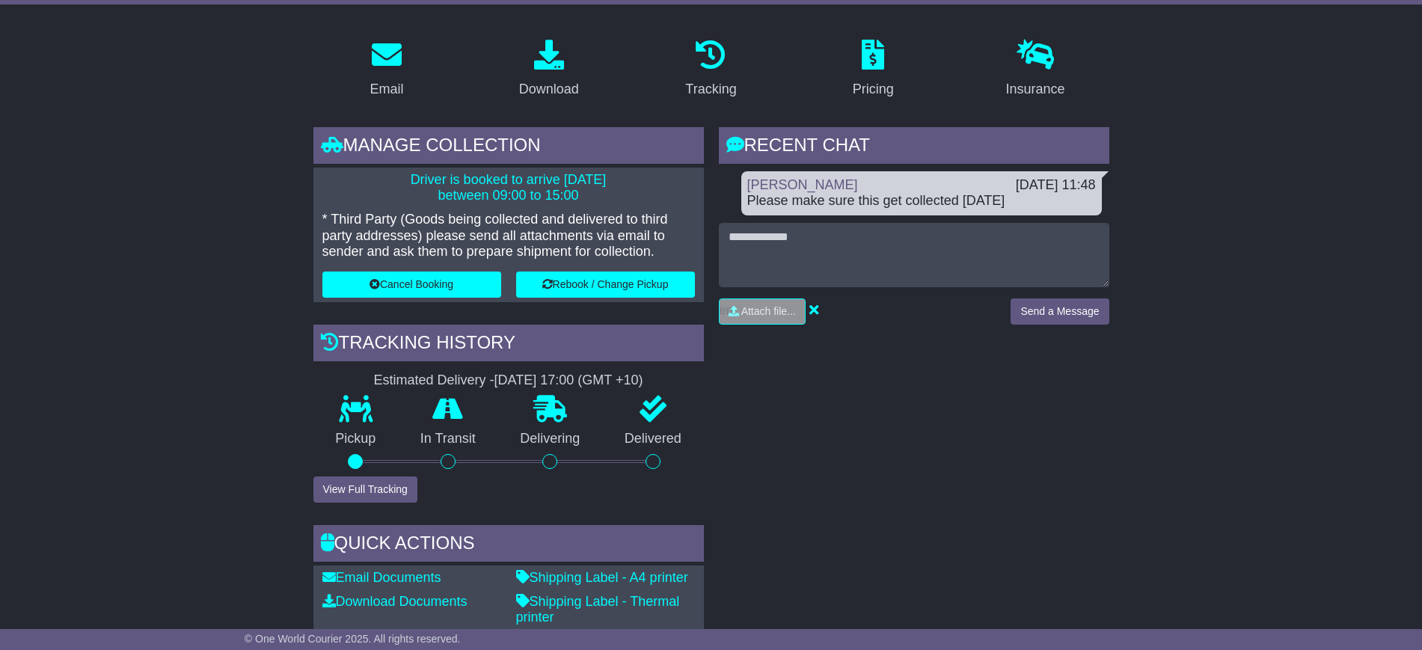
scroll to position [0, 0]
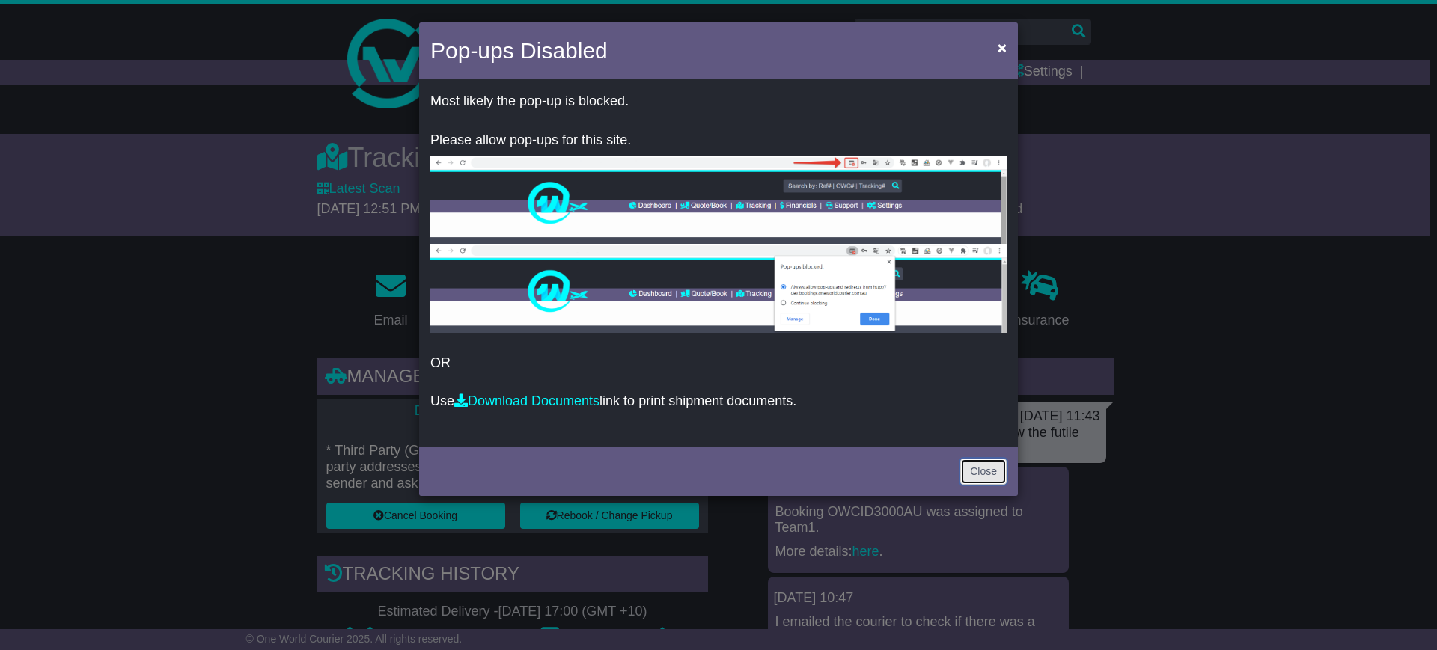
click at [991, 473] on link "Close" at bounding box center [983, 472] width 46 height 26
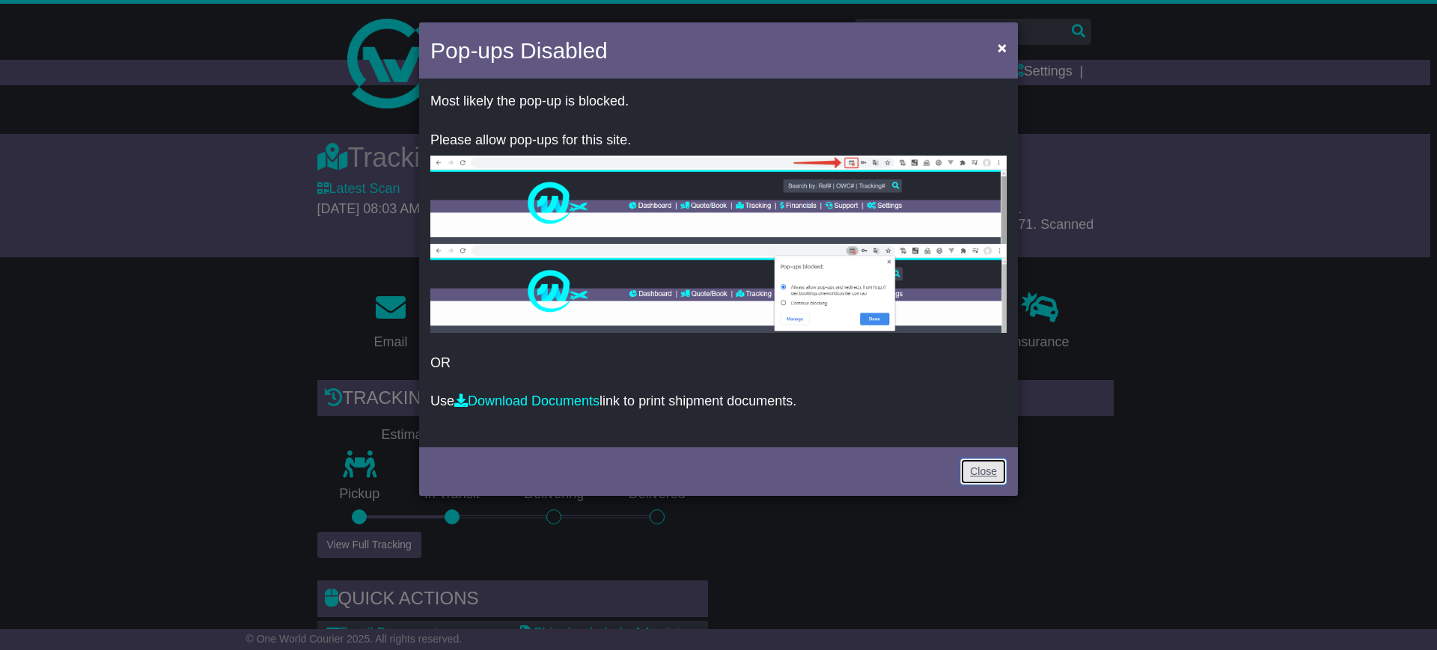
click at [967, 466] on link "Close" at bounding box center [983, 472] width 46 height 26
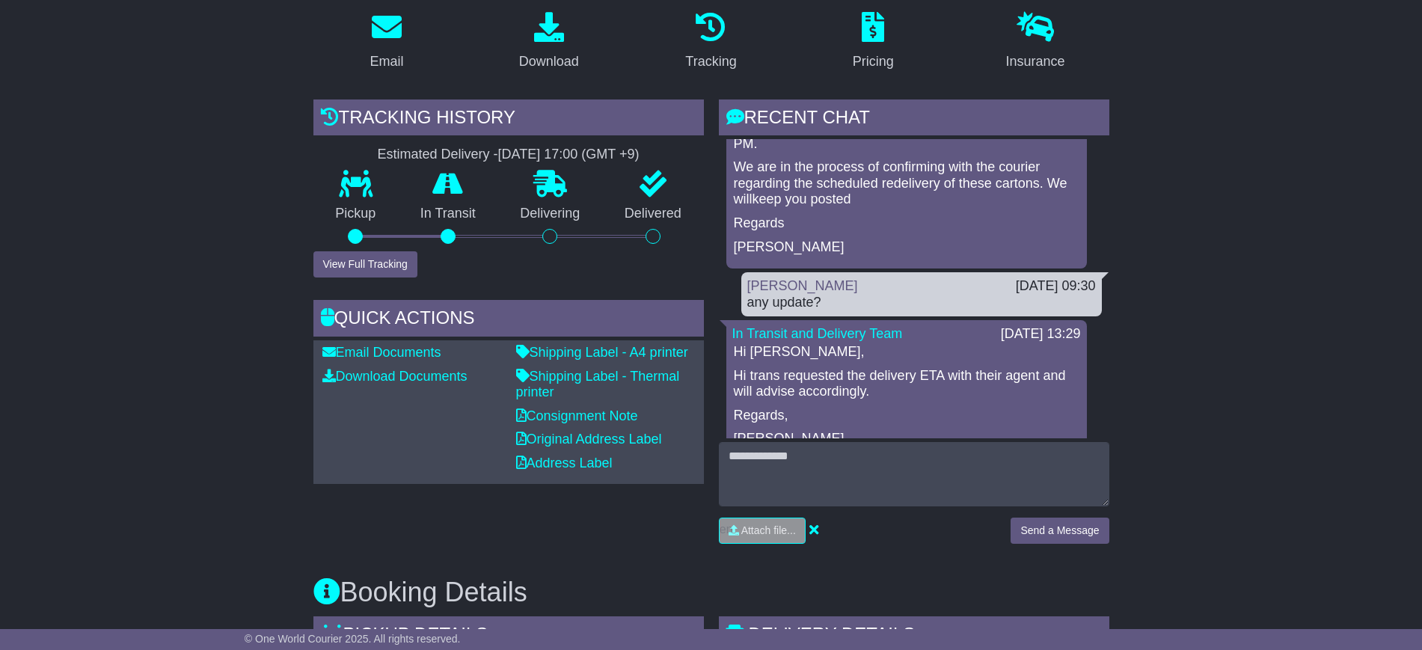
scroll to position [468, 0]
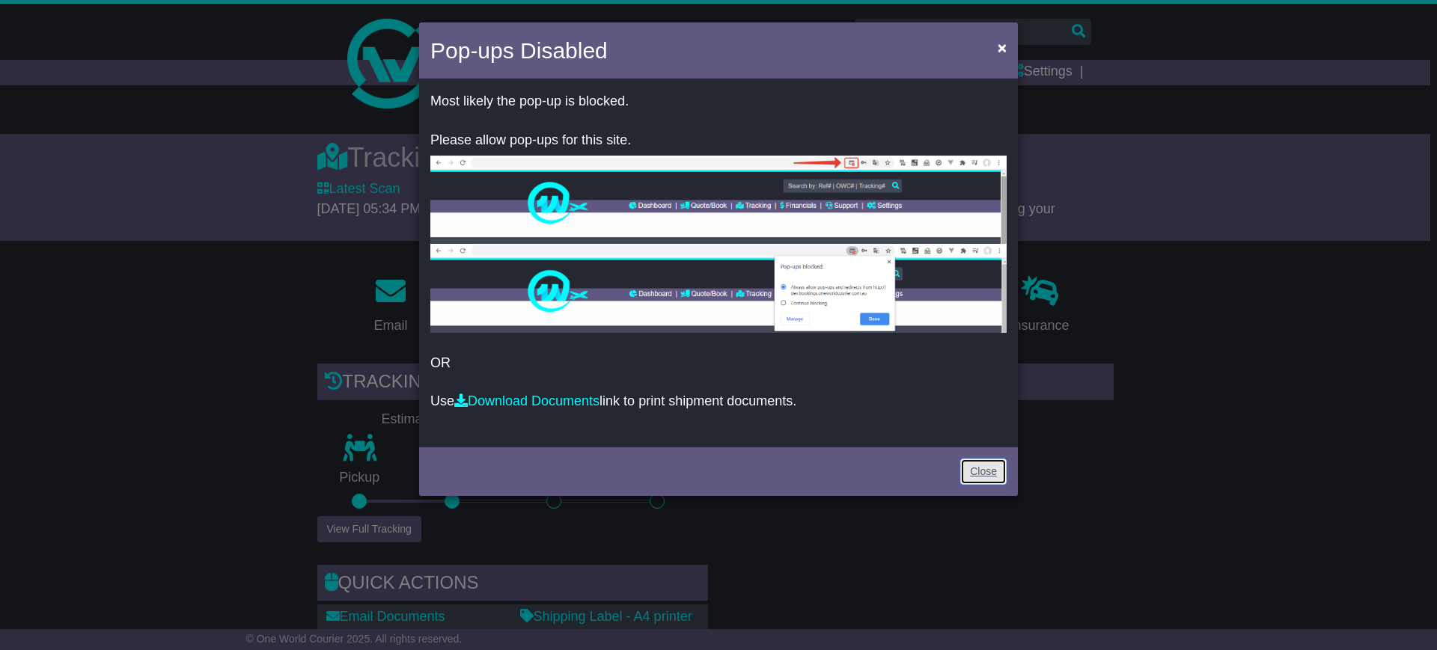
click at [971, 466] on link "Close" at bounding box center [983, 472] width 46 height 26
